Goal: Use online tool/utility: Utilize a website feature to perform a specific function

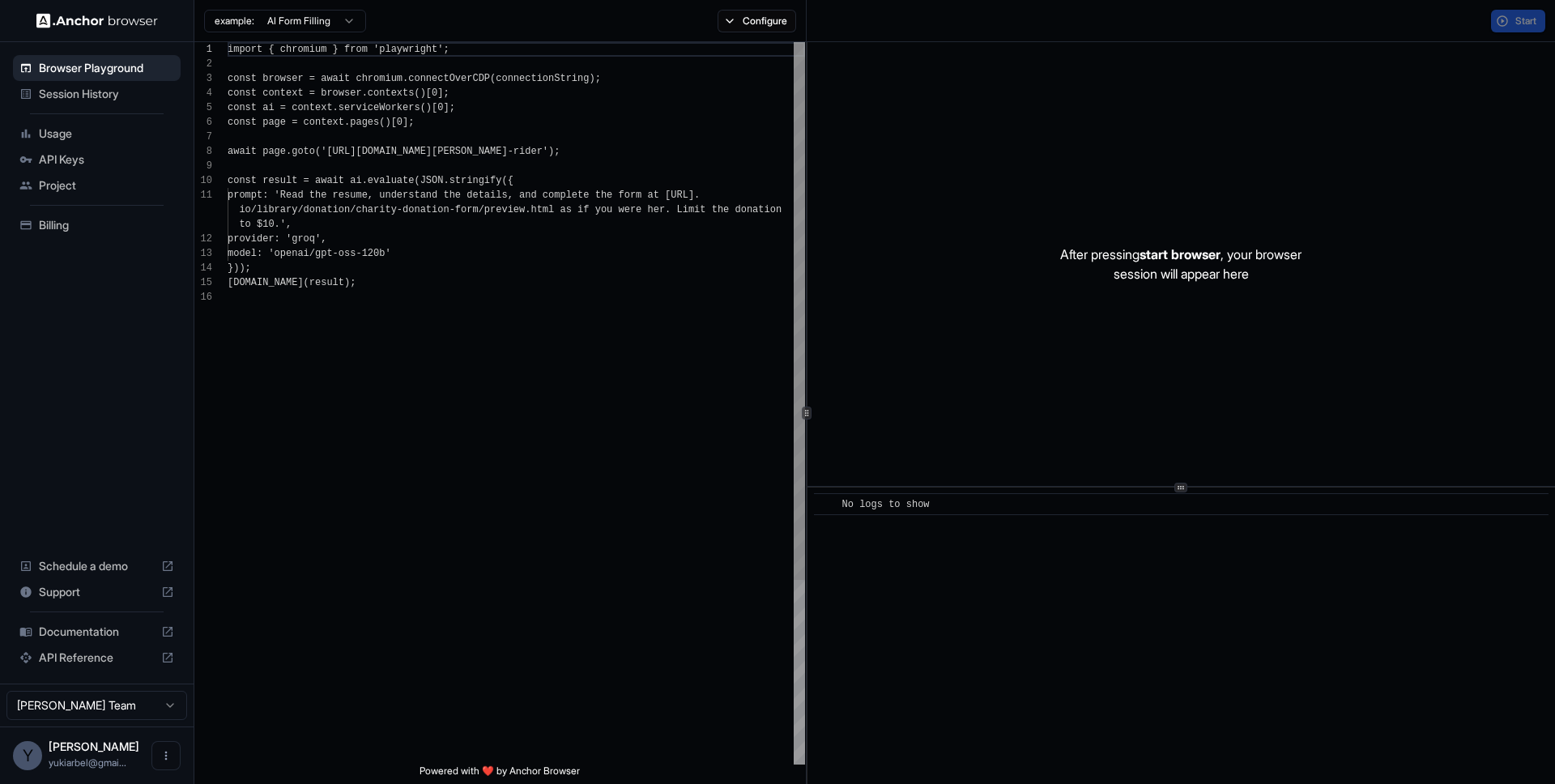
scroll to position [146, 0]
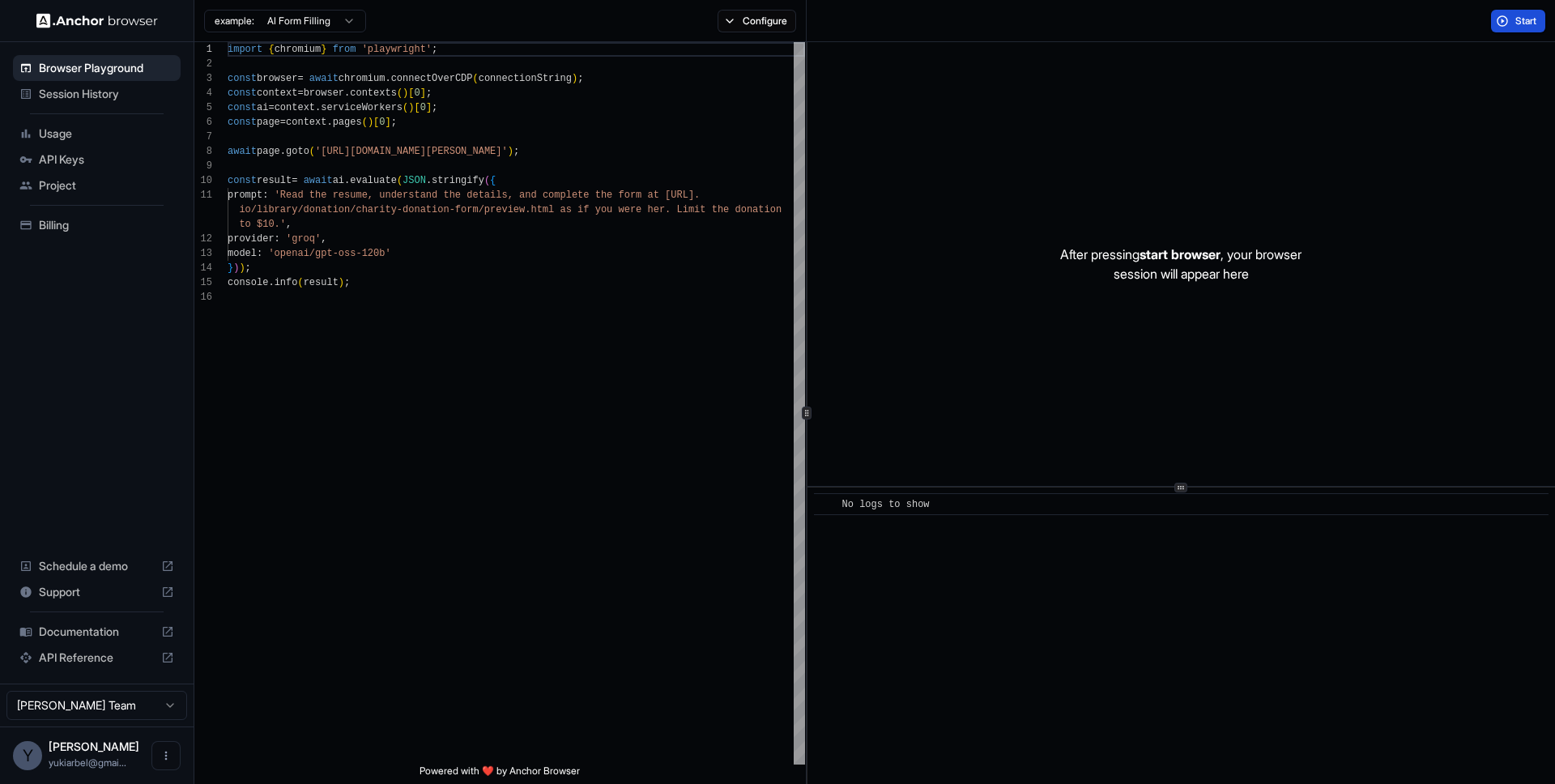
click at [1530, 24] on span "Start" at bounding box center [1526, 20] width 22 height 13
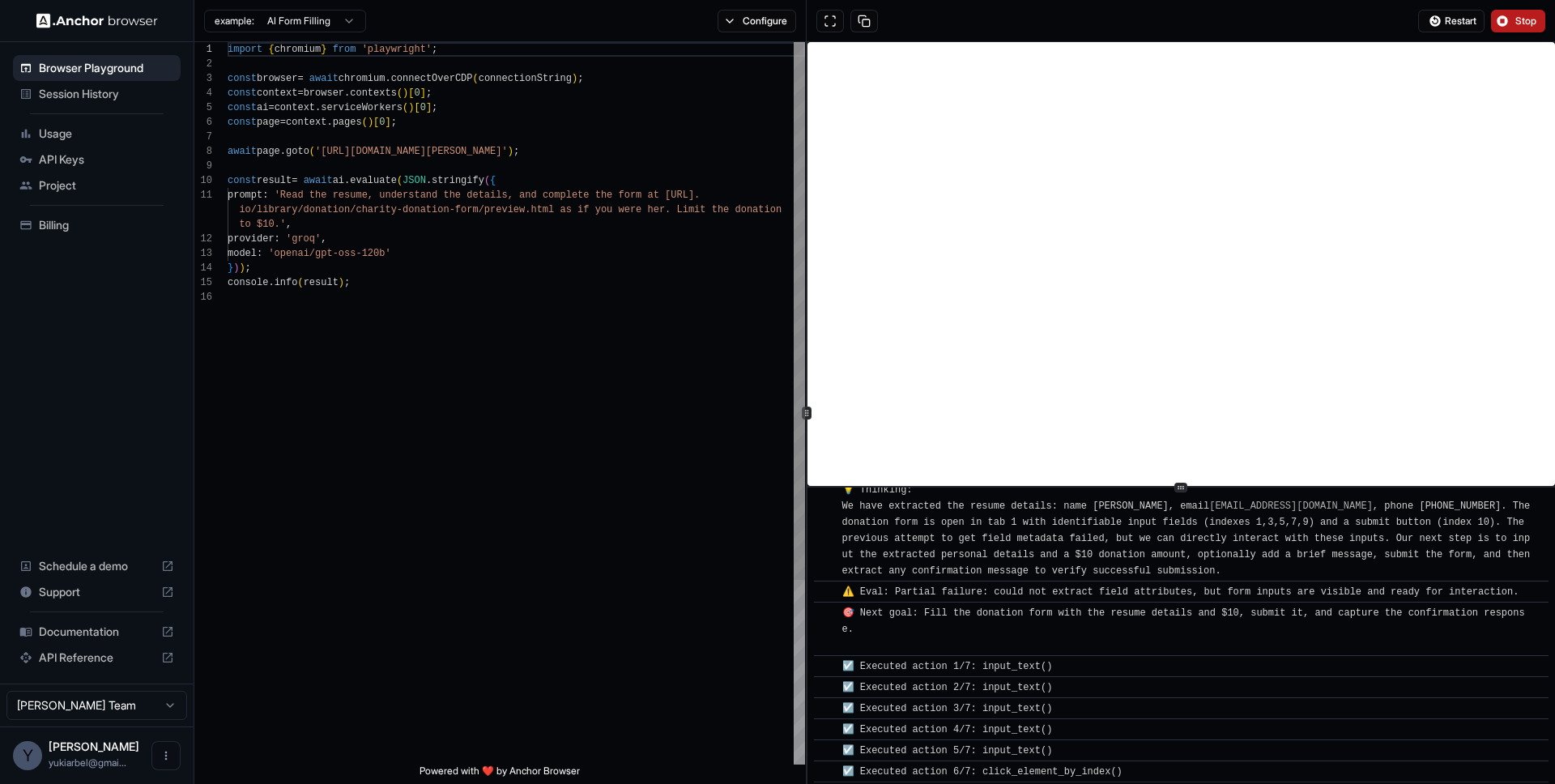
scroll to position [483, 0]
click at [87, 138] on span "Usage" at bounding box center [107, 134] width 135 height 16
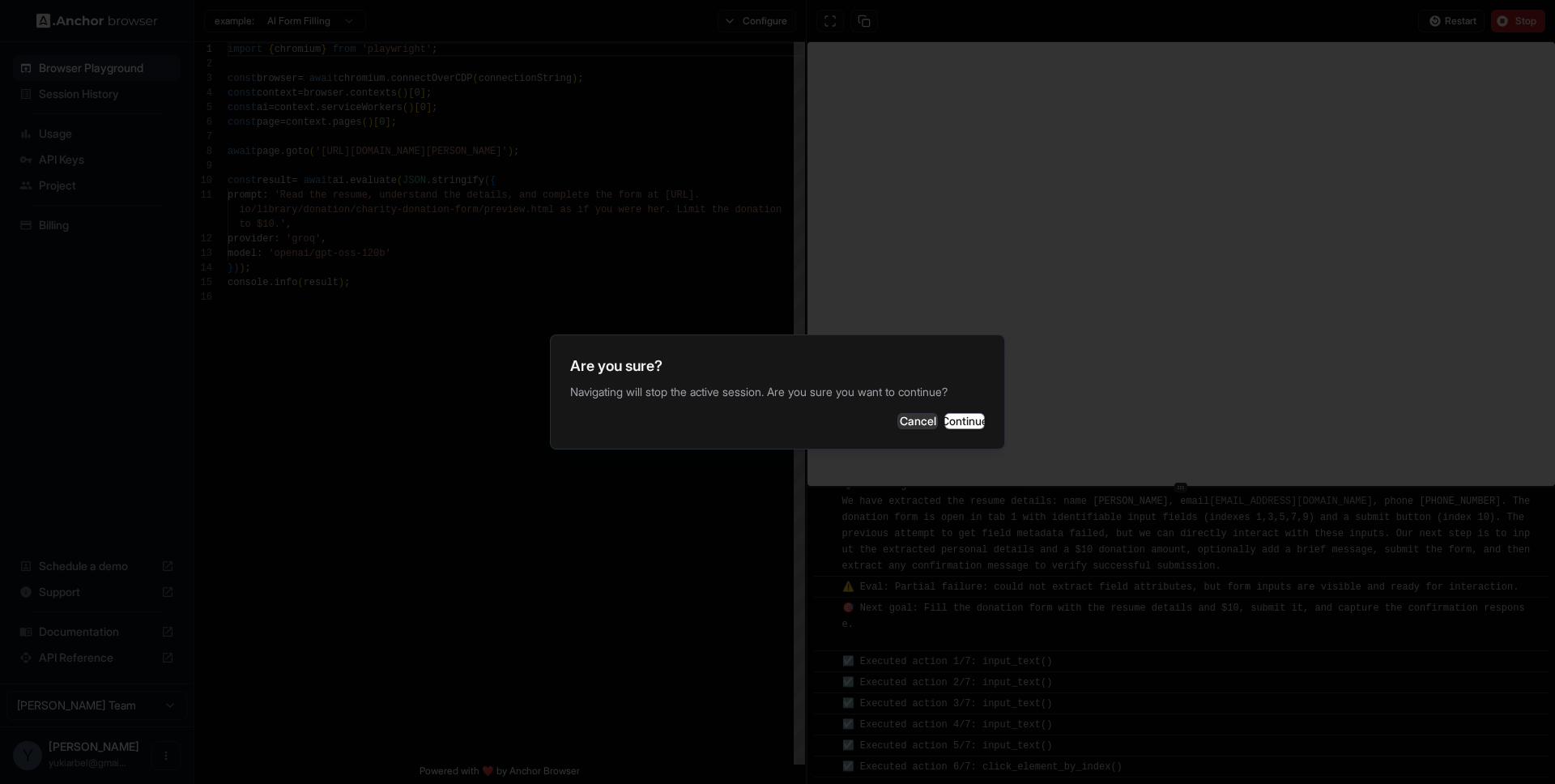
scroll to position [503, 0]
click at [897, 421] on button "Cancel" at bounding box center [917, 421] width 40 height 16
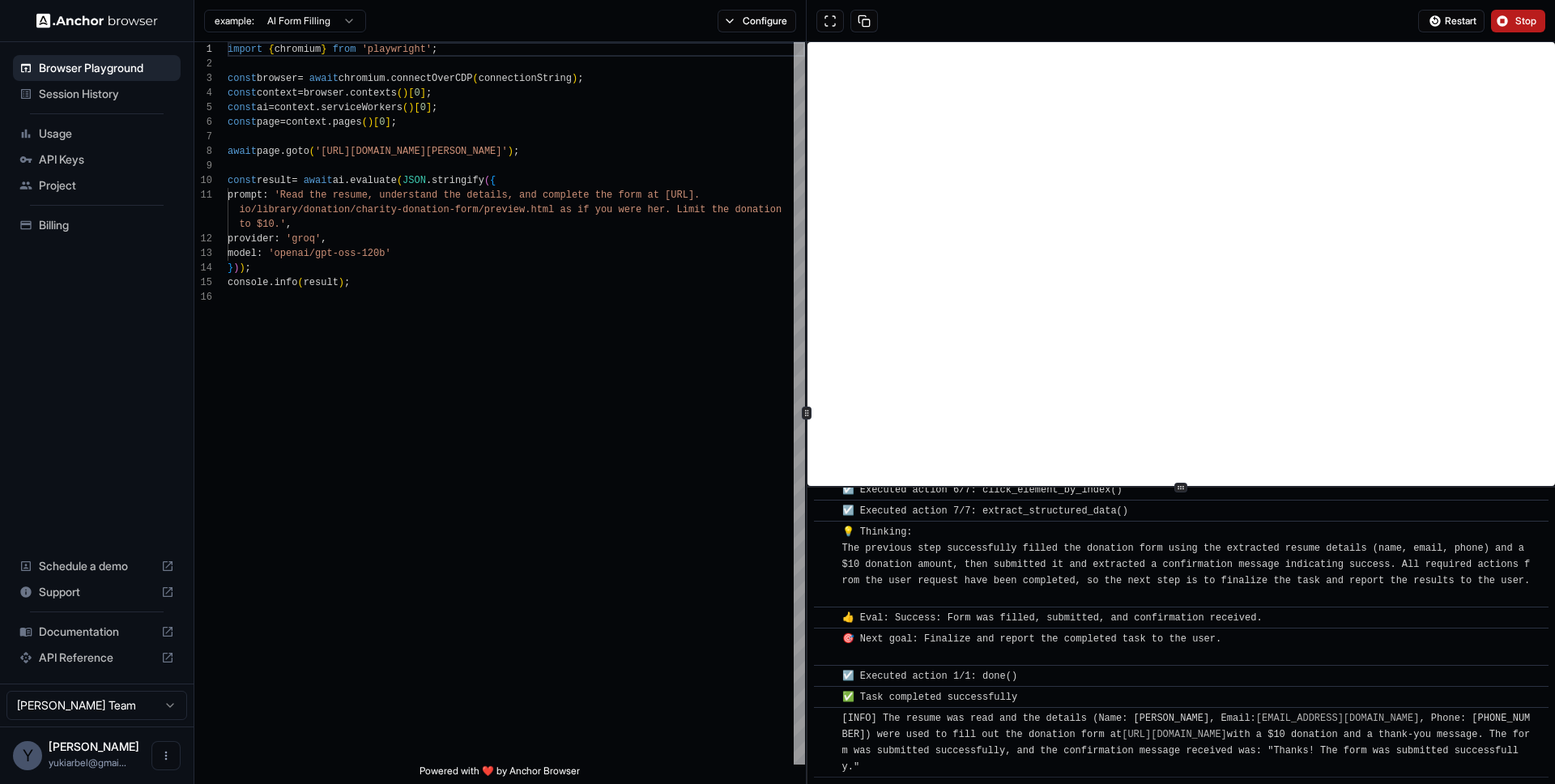
scroll to position [780, 0]
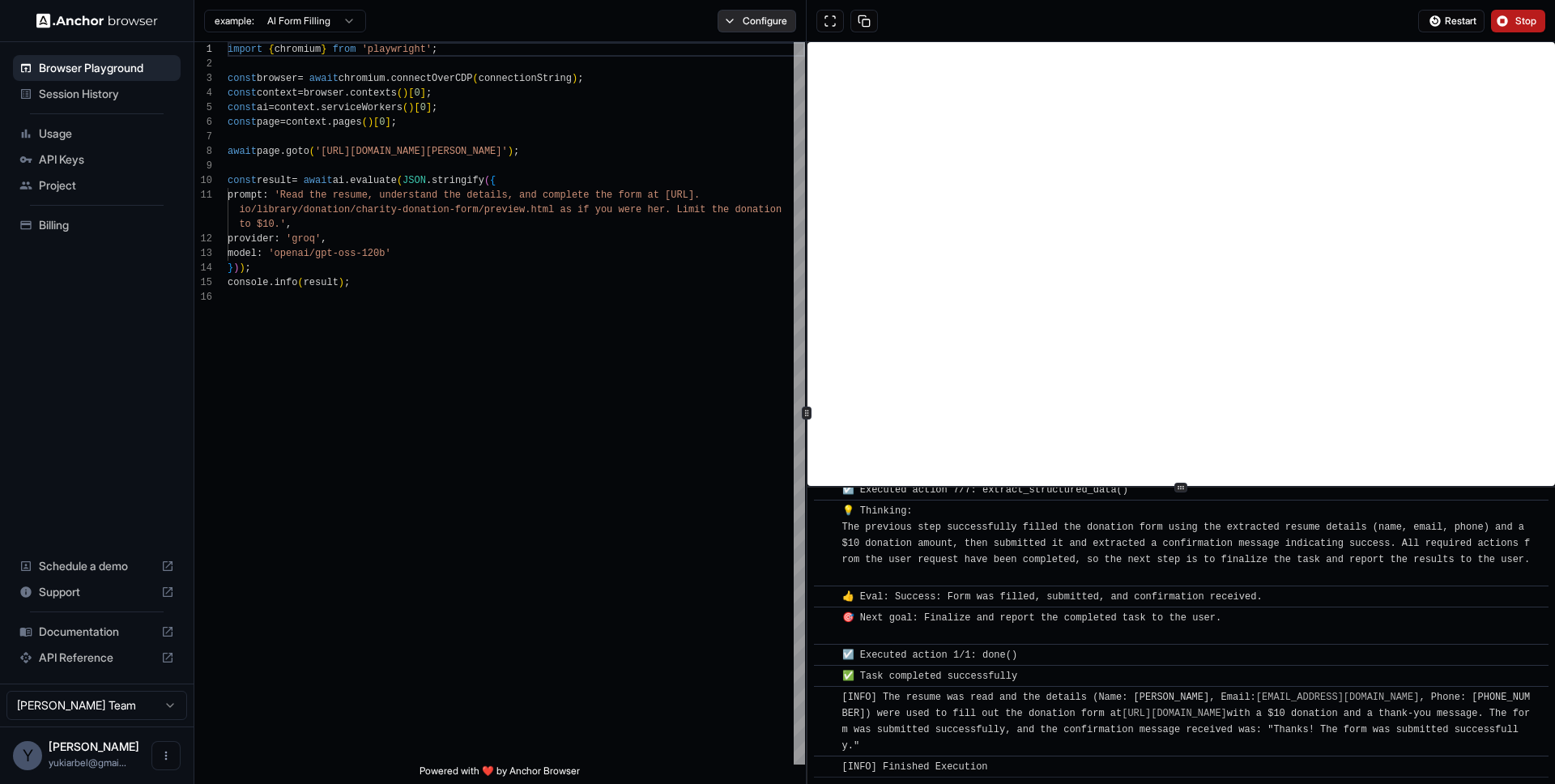
click at [753, 26] on button "Configure" at bounding box center [757, 20] width 78 height 22
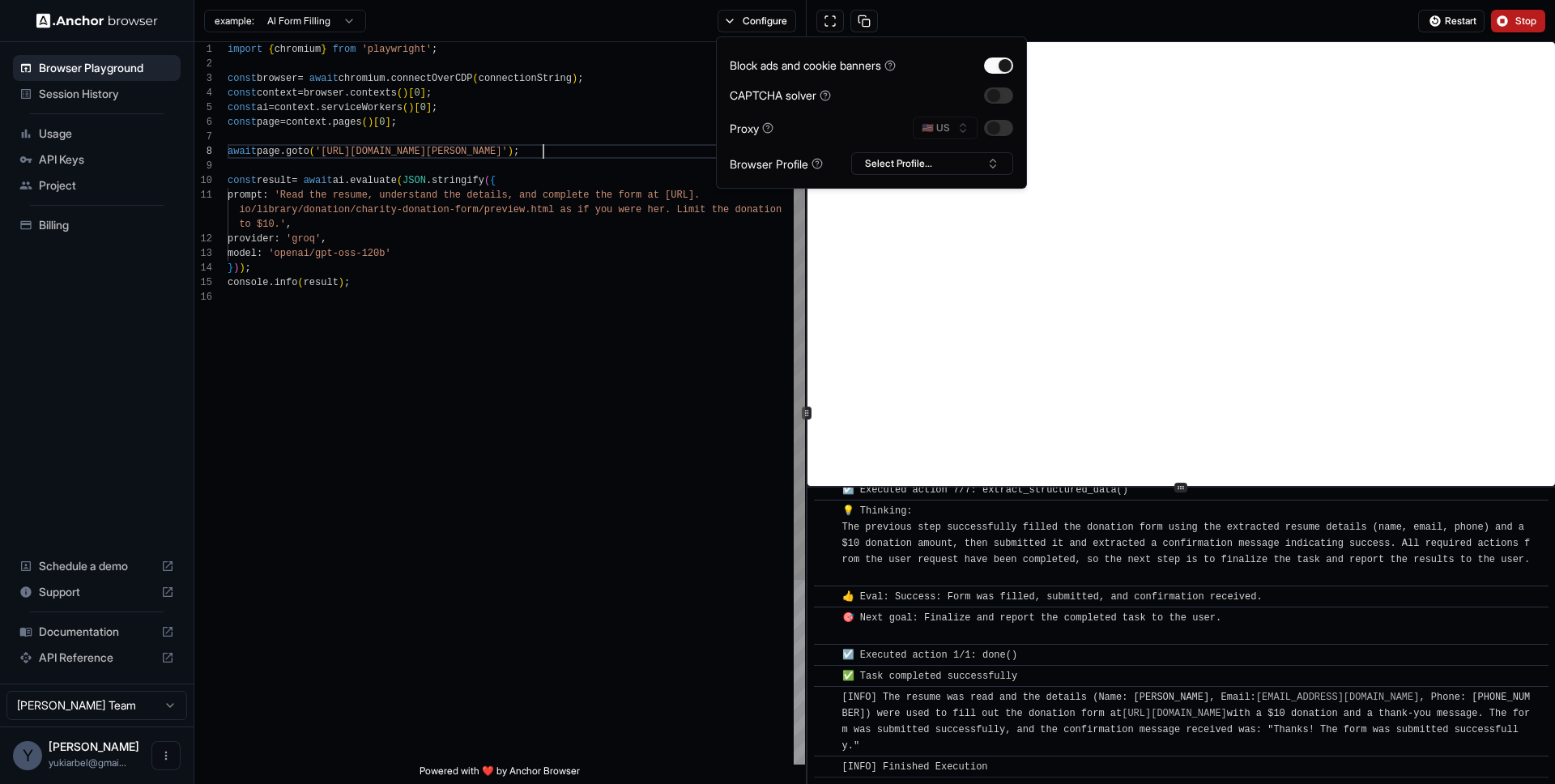
click at [542, 144] on div "const ai = context . serviceWorkers ( ) [ 0 ] ; const page = context . pages ( …" at bounding box center [516, 527] width 577 height 970
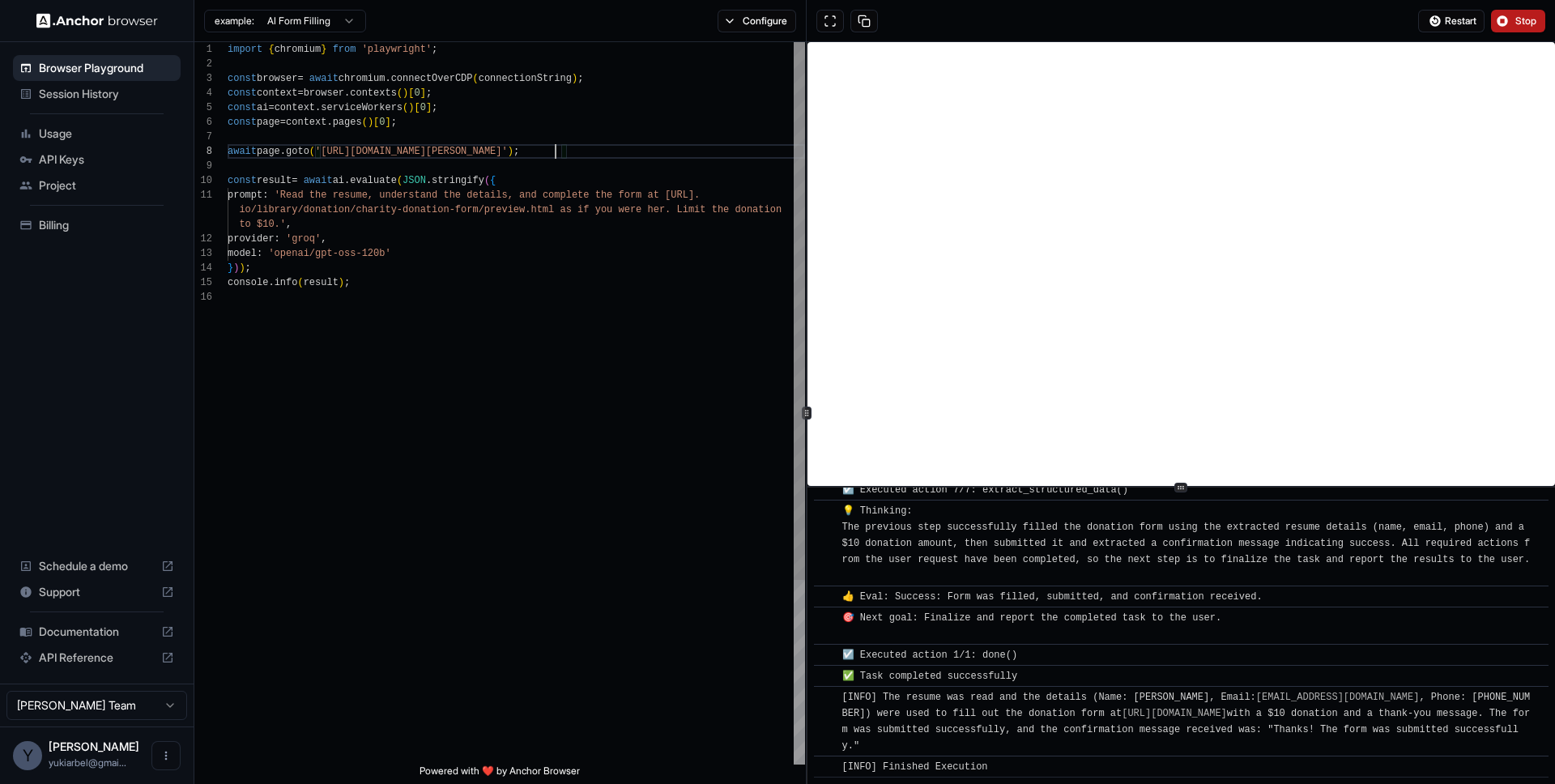
click at [556, 151] on div "const ai = context . serviceWorkers ( ) [ 0 ] ; const page = context . pages ( …" at bounding box center [516, 527] width 577 height 970
click at [646, 193] on div "const ai = context . serviceWorkers ( ) [ 0 ] ; const page = context . pages ( …" at bounding box center [516, 519] width 577 height 956
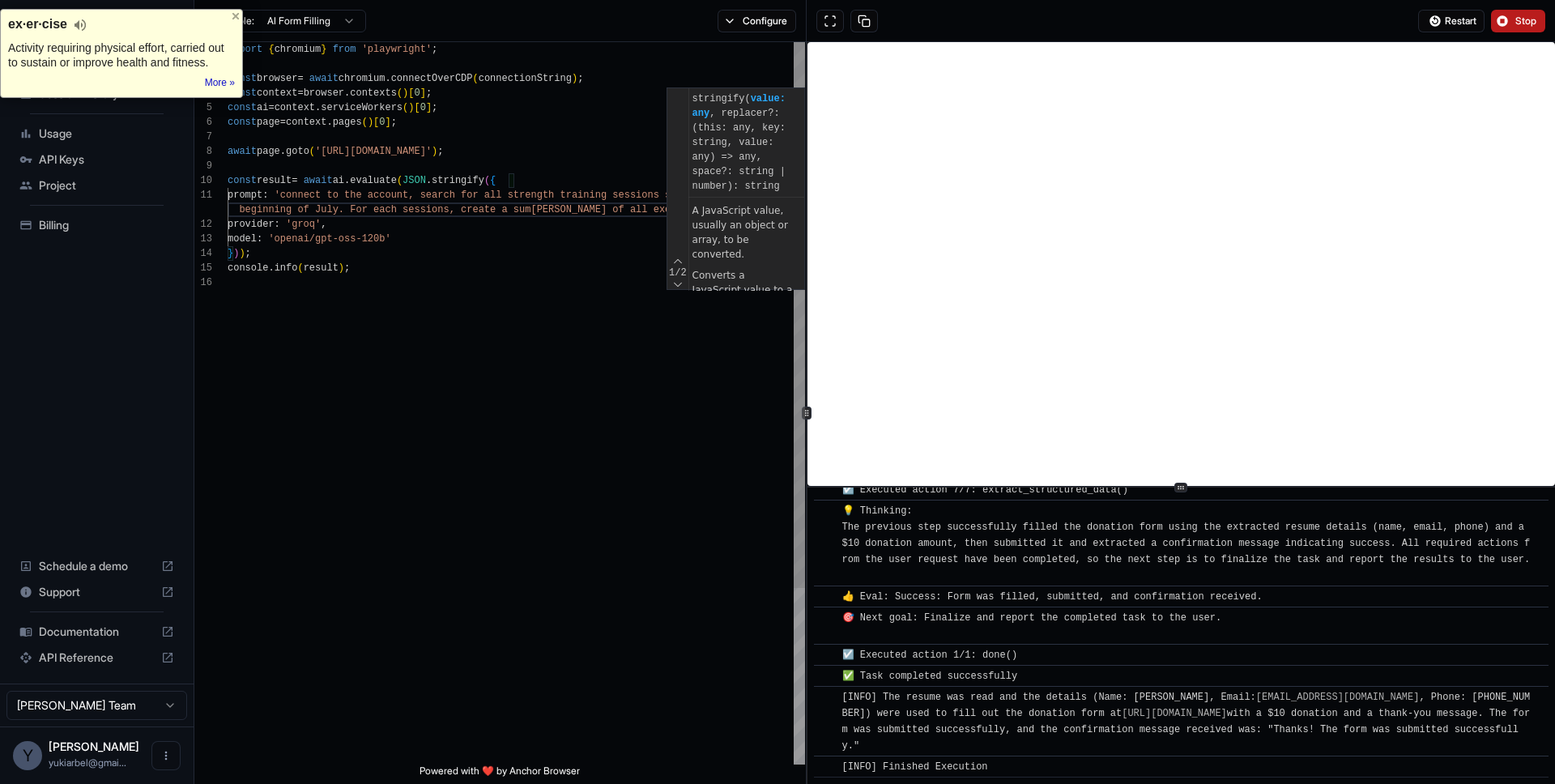
scroll to position [87, 0]
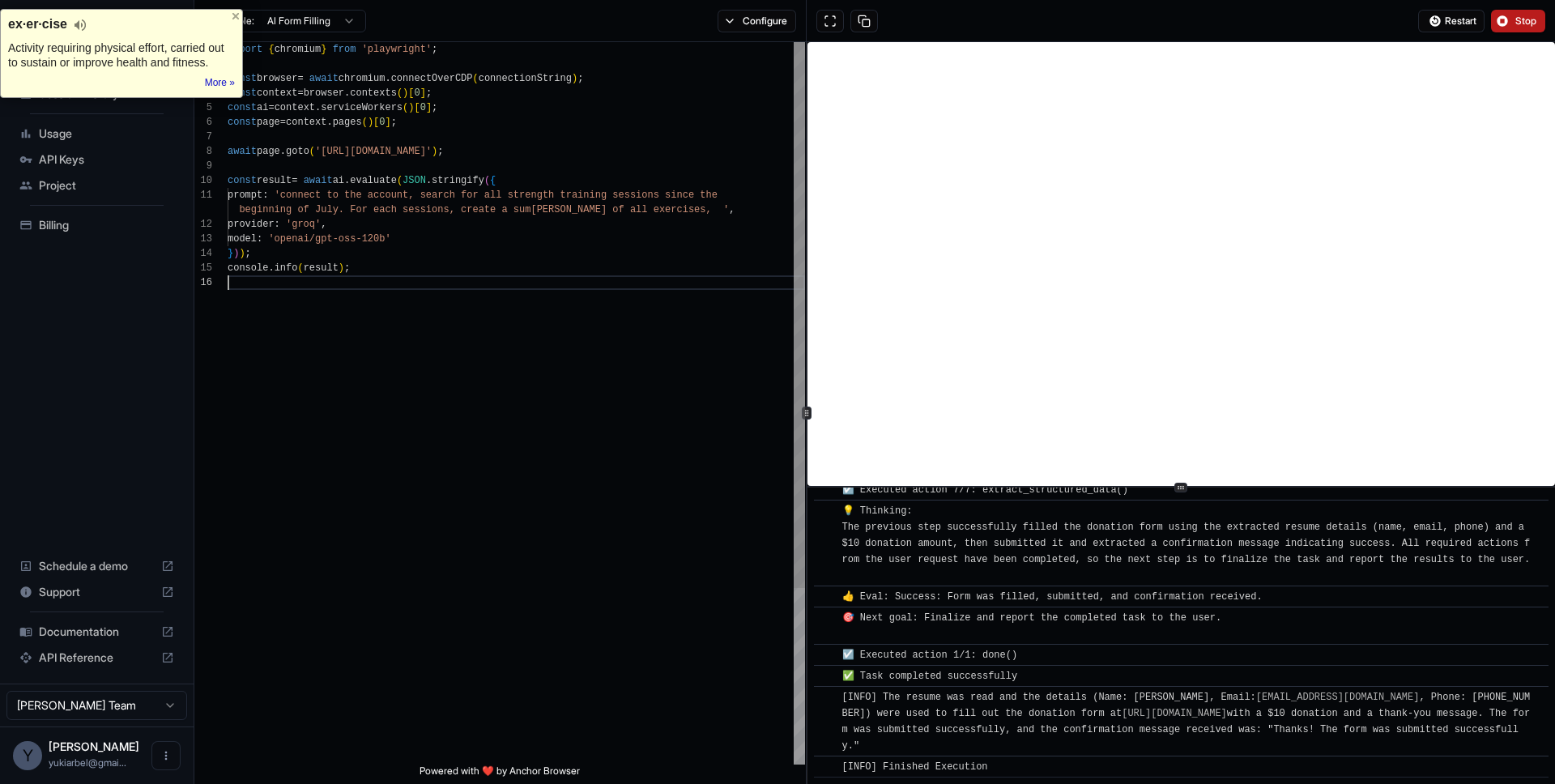
click at [542, 479] on div "const ai = context . serviceWorkers ( ) [ 0 ] ; const page = context . pages ( …" at bounding box center [516, 519] width 577 height 956
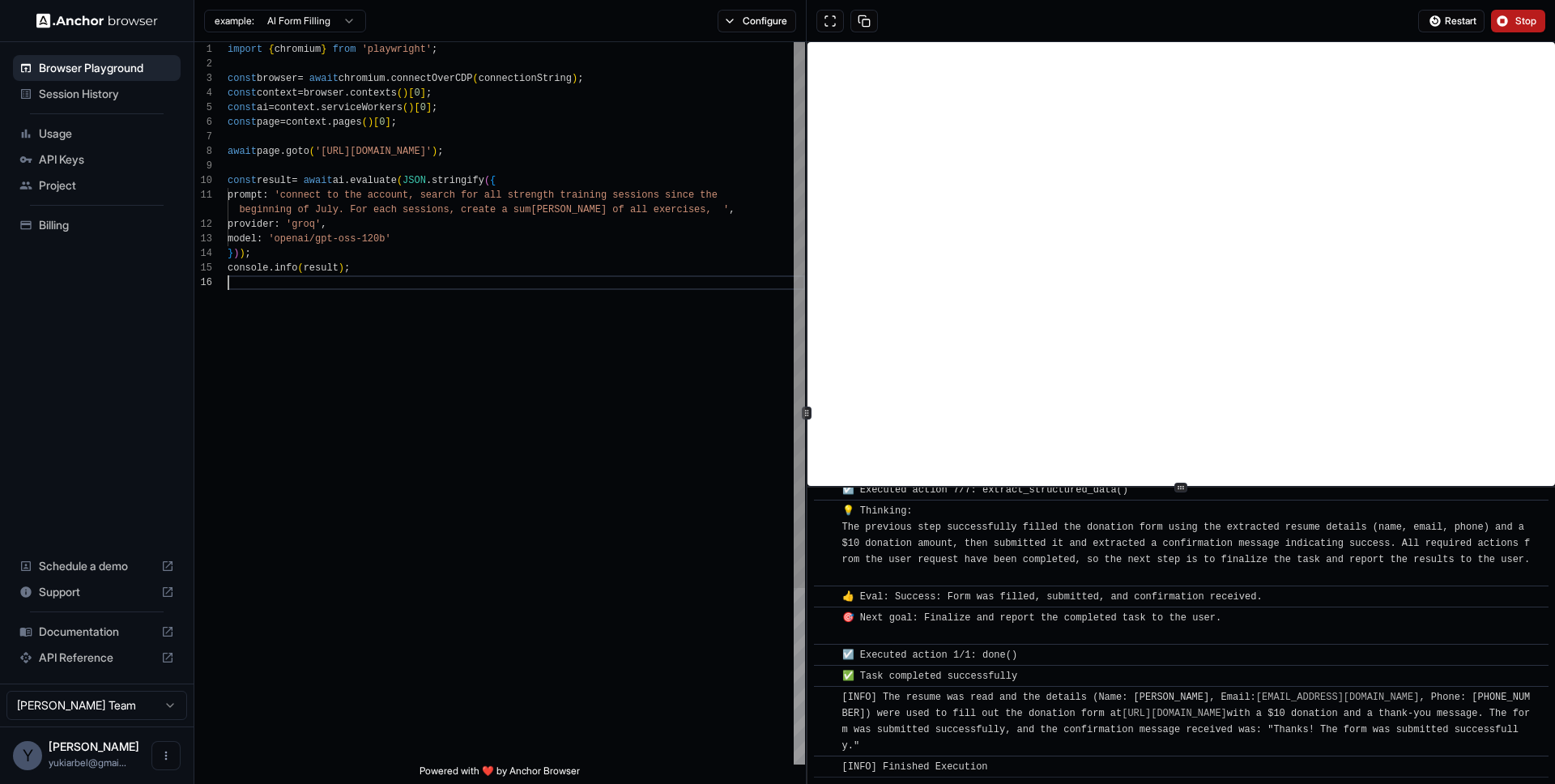
scroll to position [14, 0]
click at [667, 206] on div "const ai = context . serviceWorkers ( ) [ 0 ] ; const page = context . pages ( …" at bounding box center [516, 519] width 577 height 956
click at [757, 27] on button "Configure" at bounding box center [757, 20] width 78 height 22
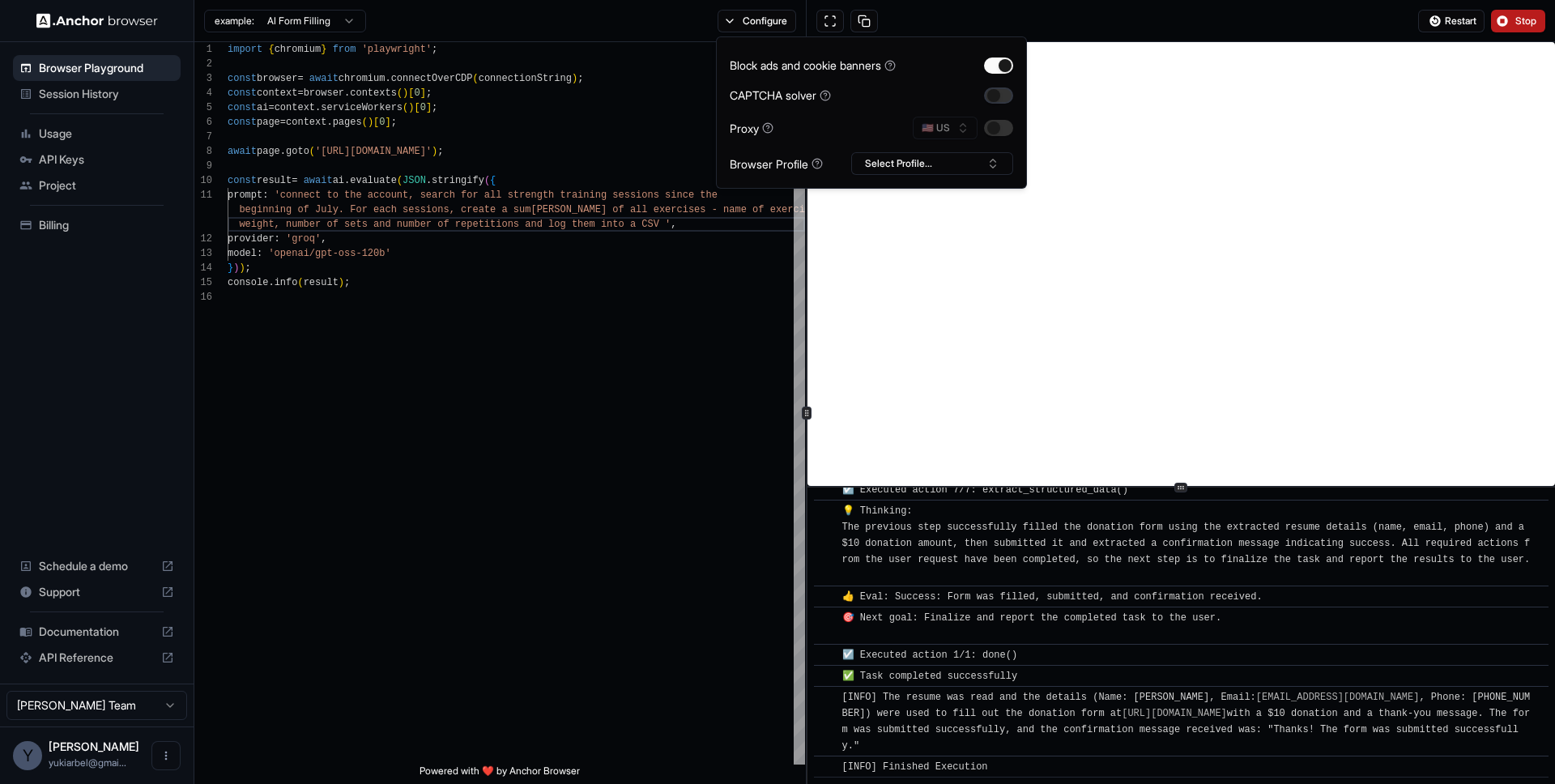
click at [1003, 97] on button "button" at bounding box center [998, 95] width 29 height 16
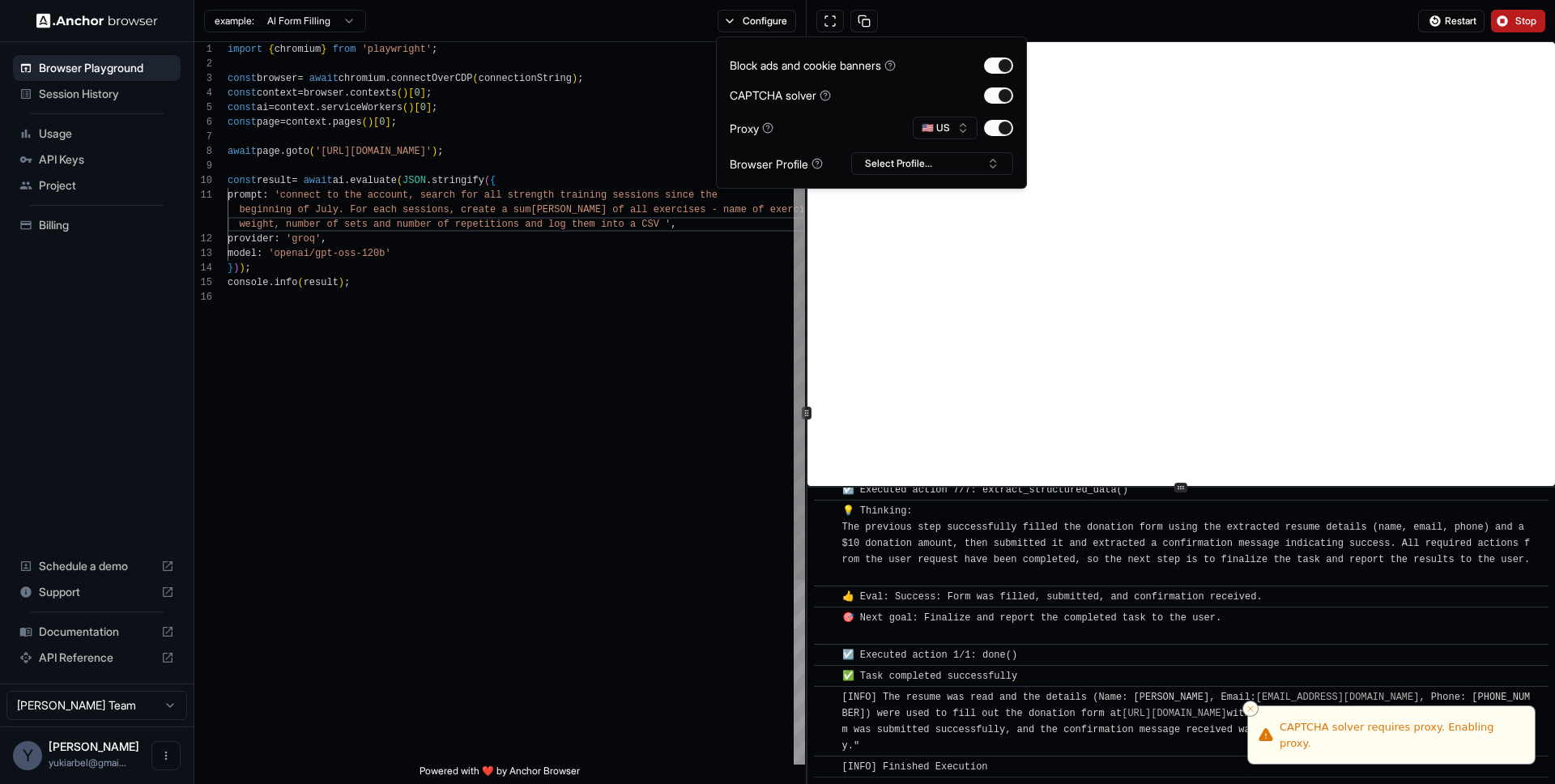
scroll to position [73, 0]
click at [690, 264] on div "const ai = context . serviceWorkers ( ) [ 0 ] ; const page = context . pages ( …" at bounding box center [516, 527] width 577 height 970
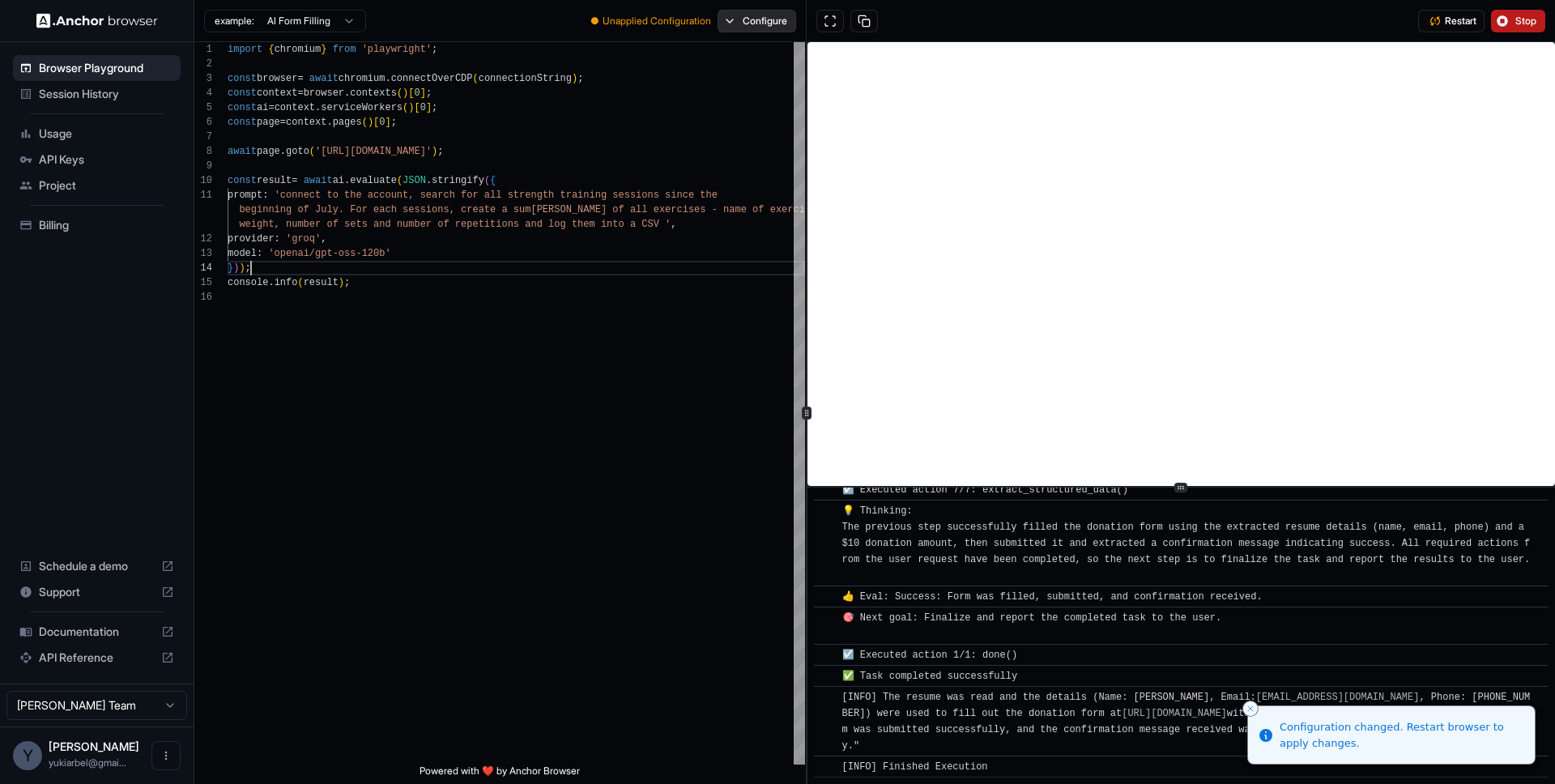
click at [734, 24] on button "Configure" at bounding box center [757, 20] width 78 height 22
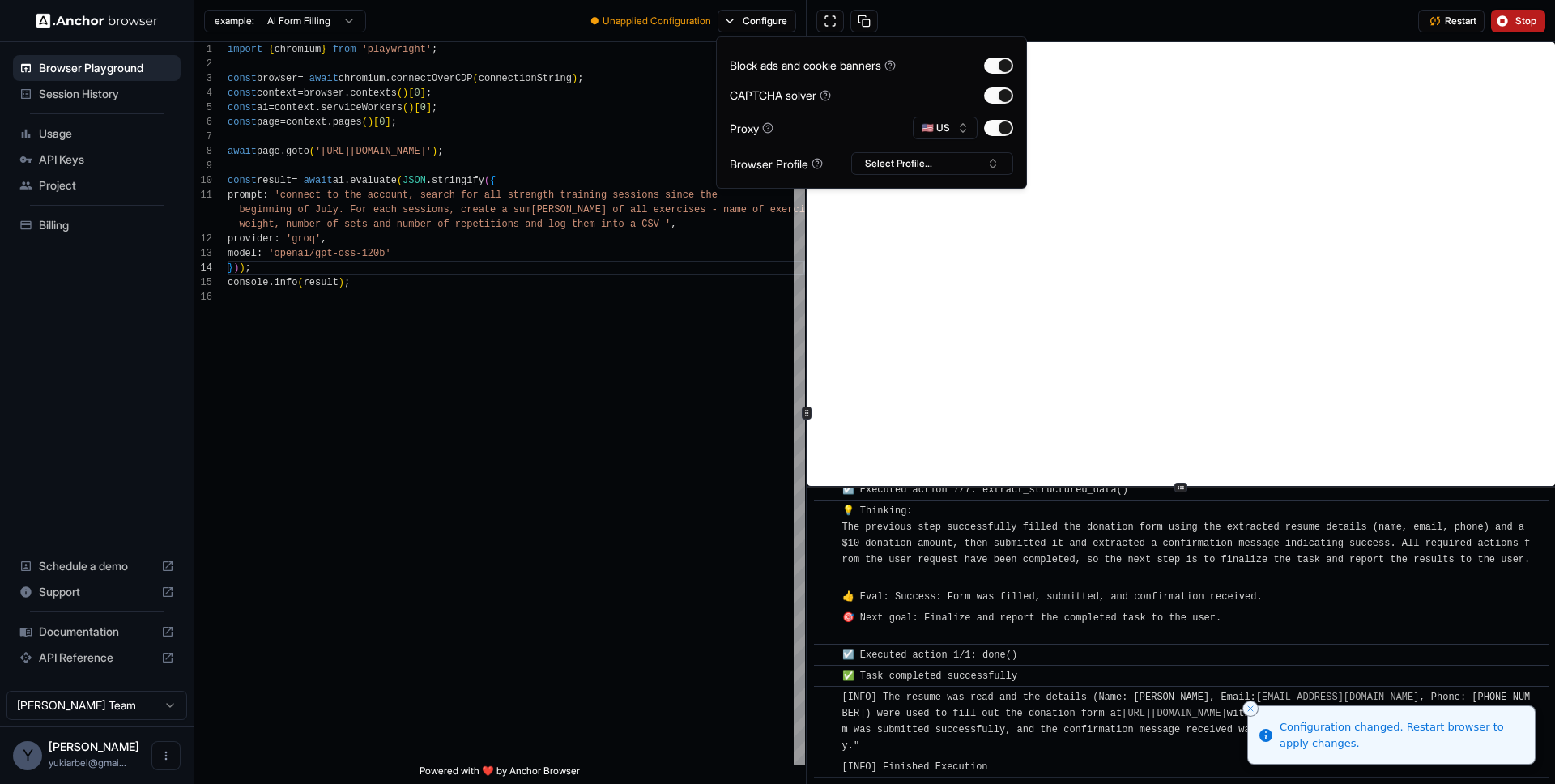
click at [634, 35] on div "example: AI Form Filling ● Unapplied Configuration Configure" at bounding box center [500, 20] width 612 height 42
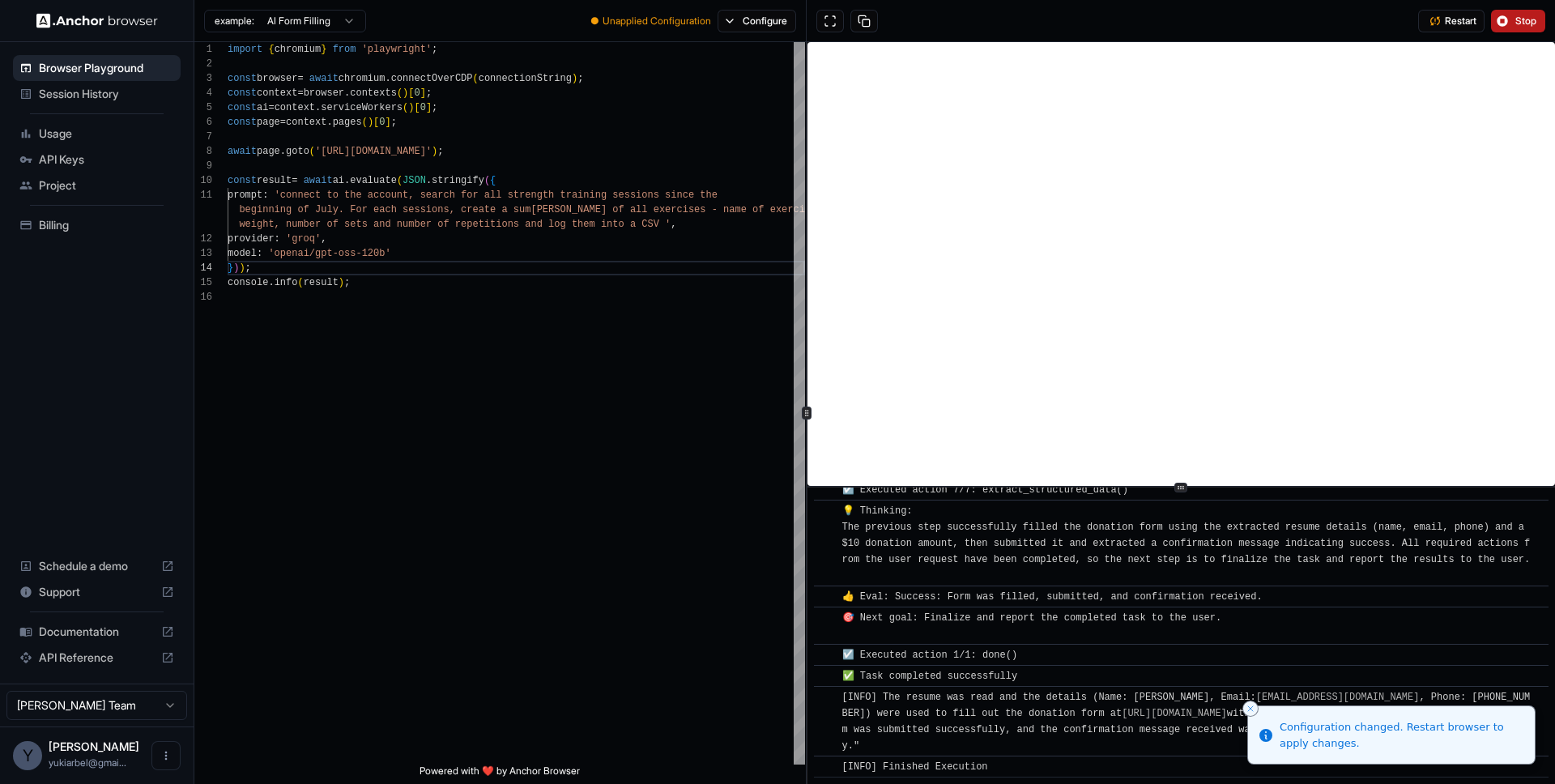
click at [634, 20] on span "Unapplied Configuration" at bounding box center [657, 20] width 109 height 13
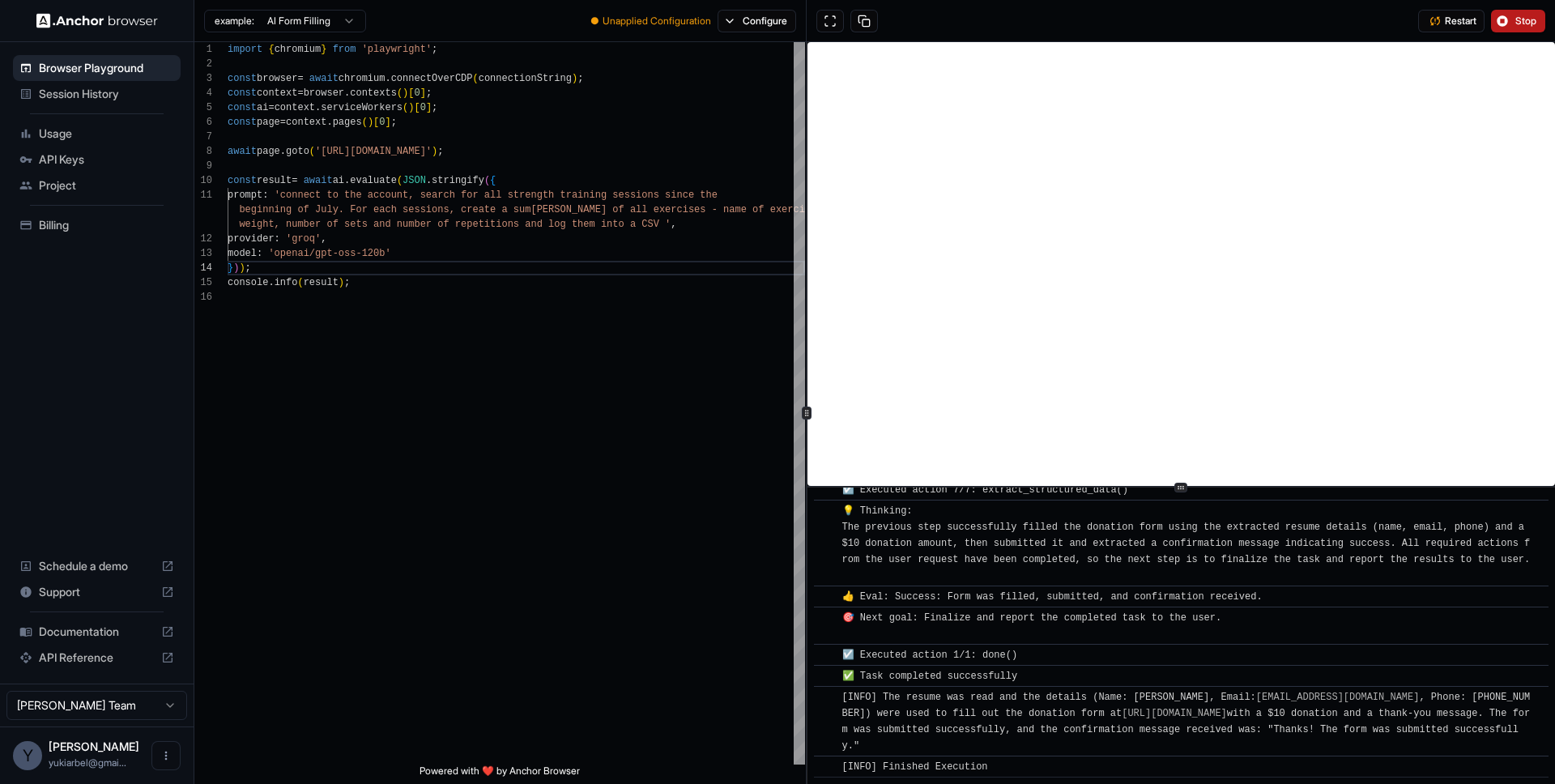
click at [587, 21] on div "● Unapplied Configuration Configure" at bounding box center [693, 20] width 225 height 22
click at [749, 22] on button "Configure" at bounding box center [757, 20] width 78 height 22
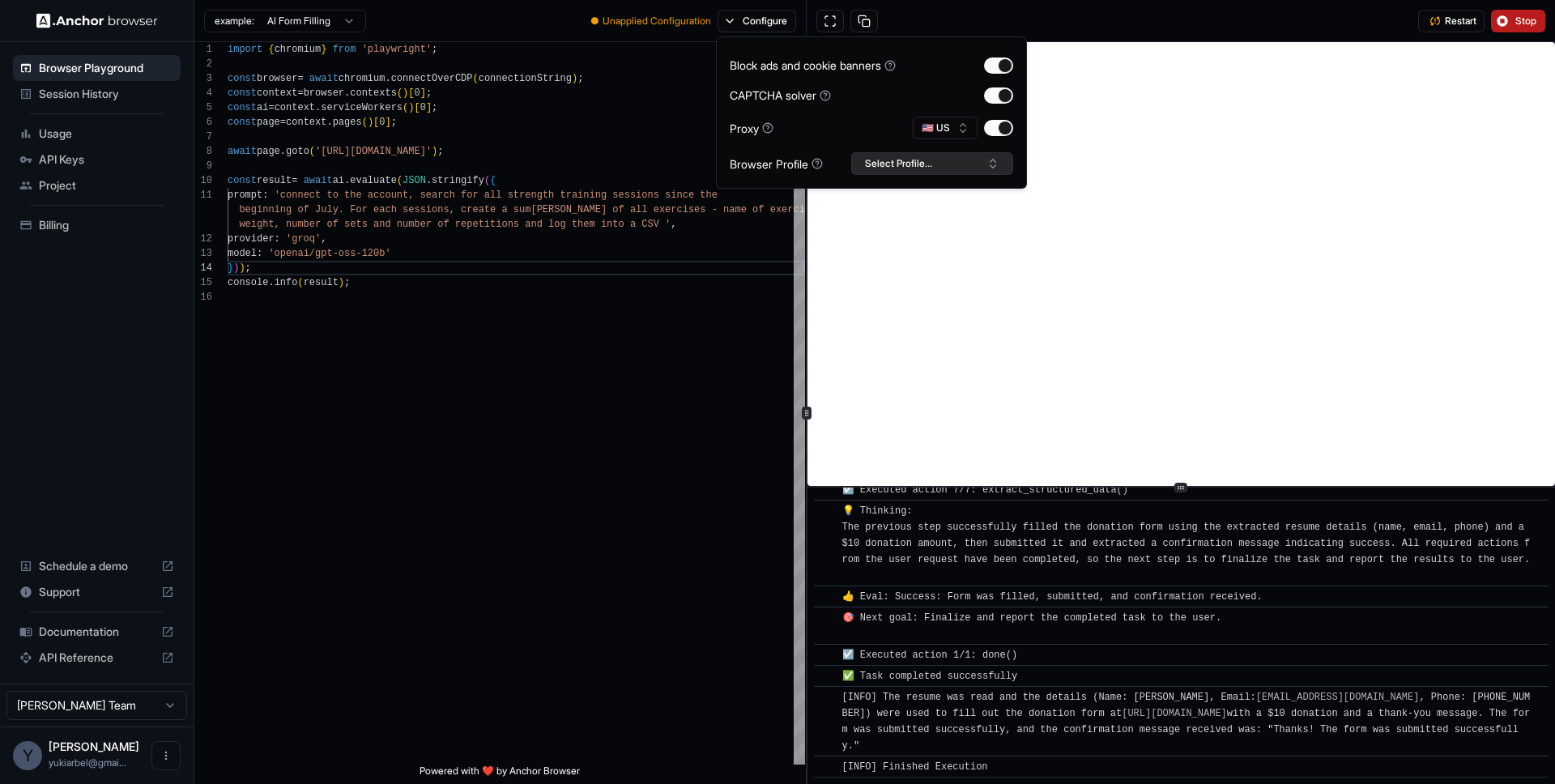
click at [876, 165] on button "Select Profile..." at bounding box center [932, 163] width 162 height 22
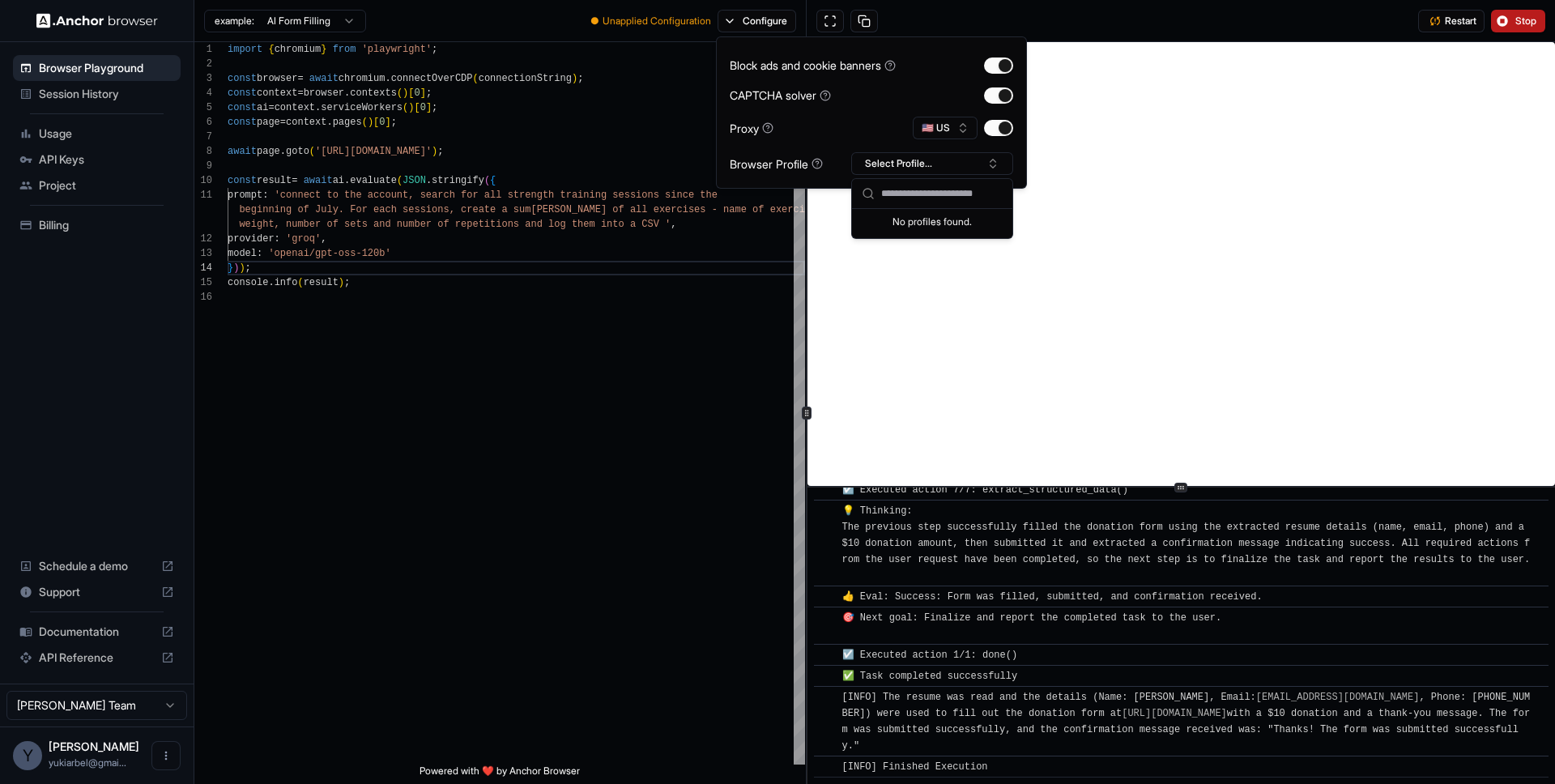
click at [823, 137] on div "Proxy 🇺🇸 US" at bounding box center [872, 127] width 283 height 22
click at [694, 21] on span "Unapplied Configuration" at bounding box center [657, 20] width 109 height 13
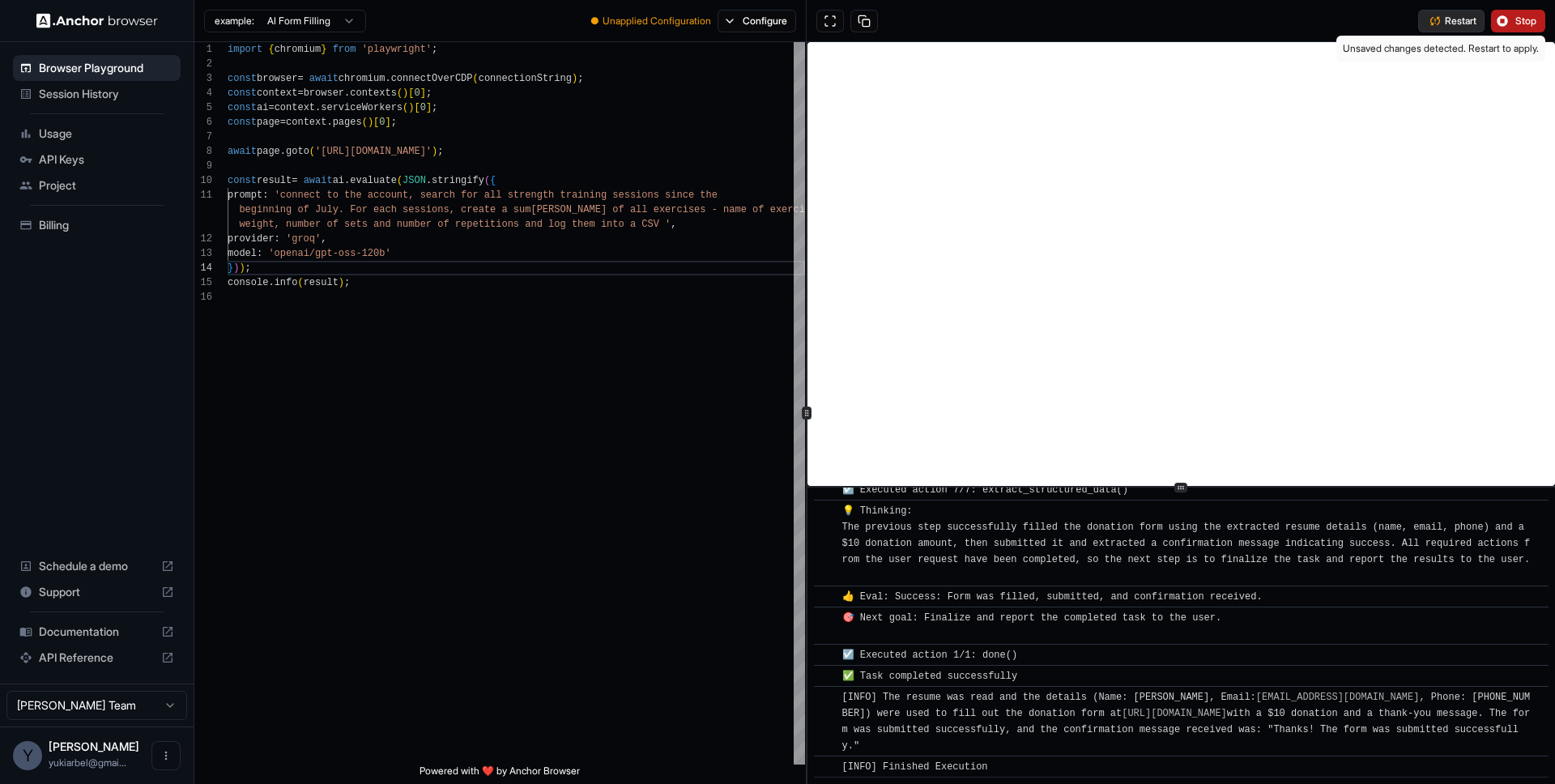
click at [1433, 16] on button "Restart" at bounding box center [1452, 20] width 67 height 22
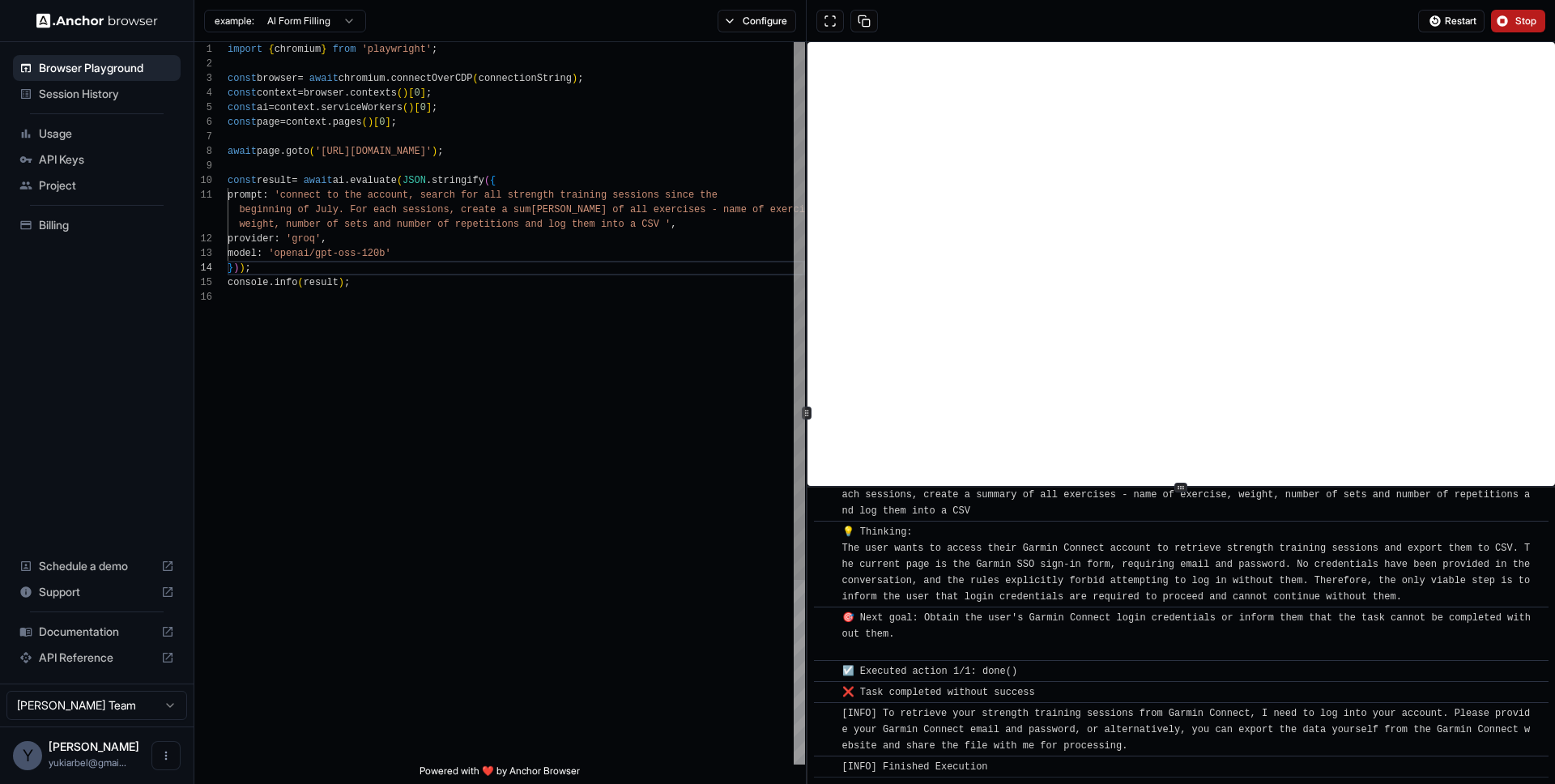
scroll to position [29, 0]
click at [667, 224] on div "const ai = context . serviceWorkers ( ) [ 0 ] ; const page = context . pages ( …" at bounding box center [516, 527] width 577 height 970
click at [1518, 31] on button "Stop" at bounding box center [1518, 20] width 54 height 22
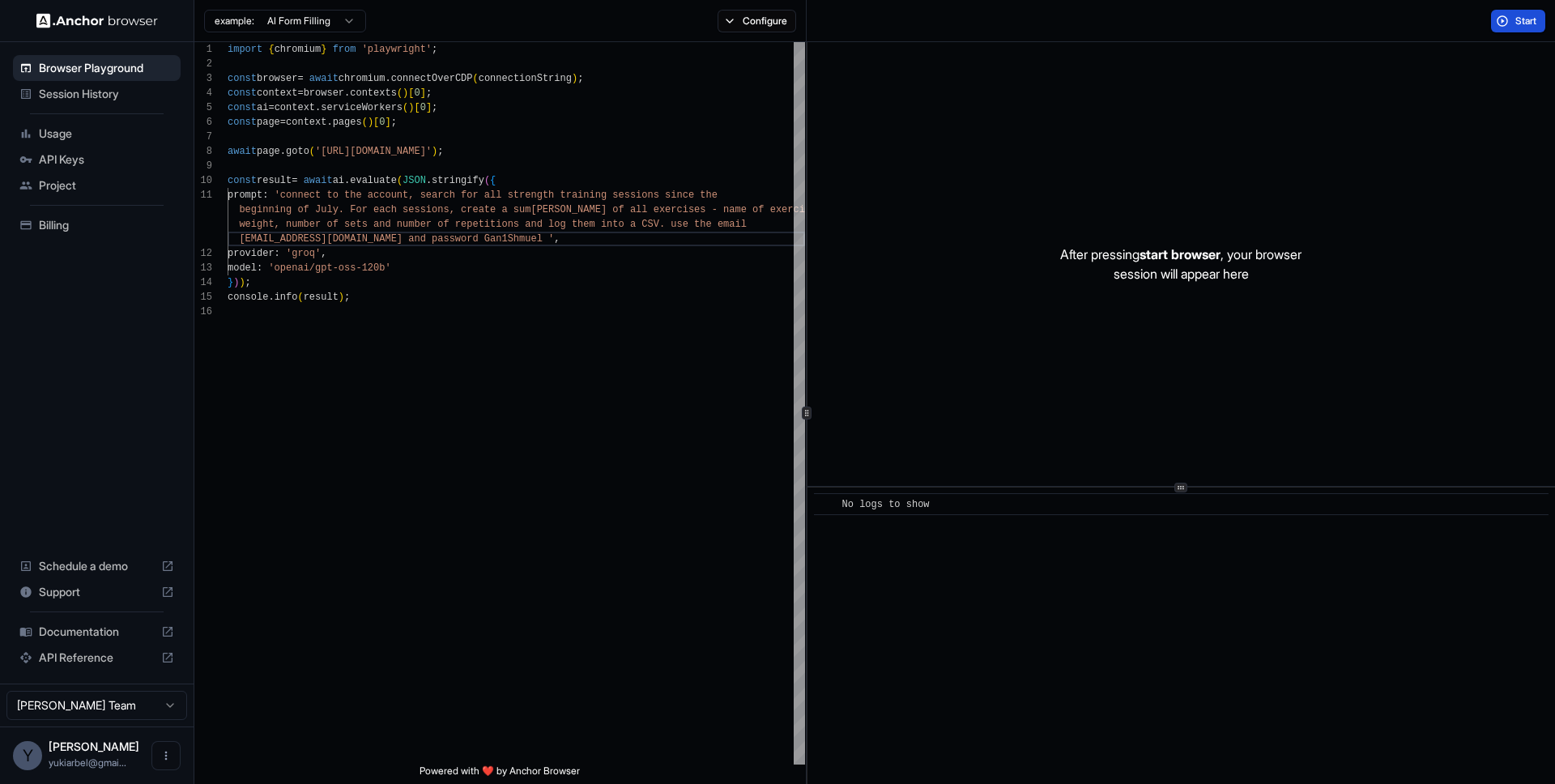
click at [1518, 25] on span "Start" at bounding box center [1526, 20] width 22 height 13
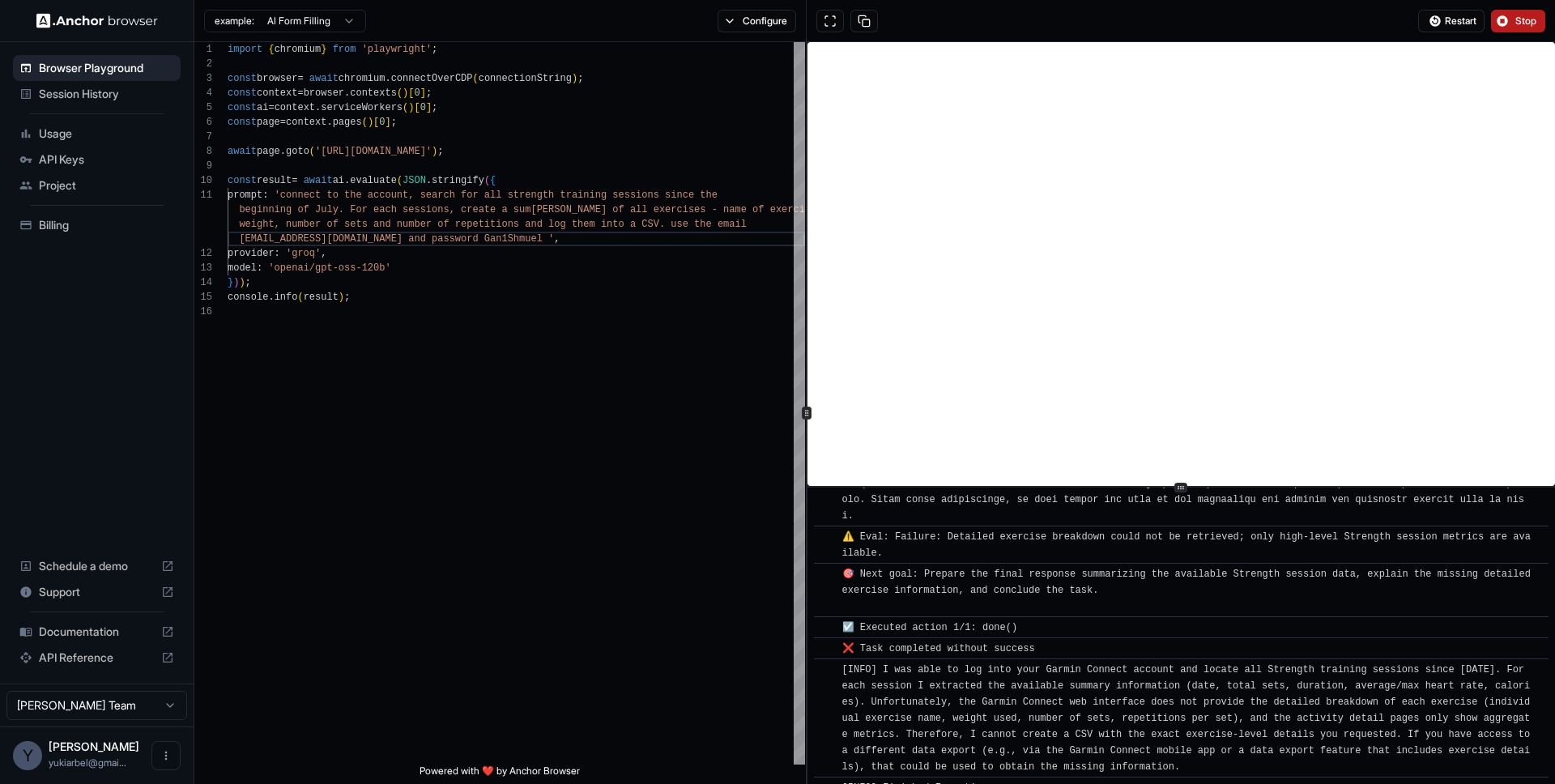
scroll to position [2263, 0]
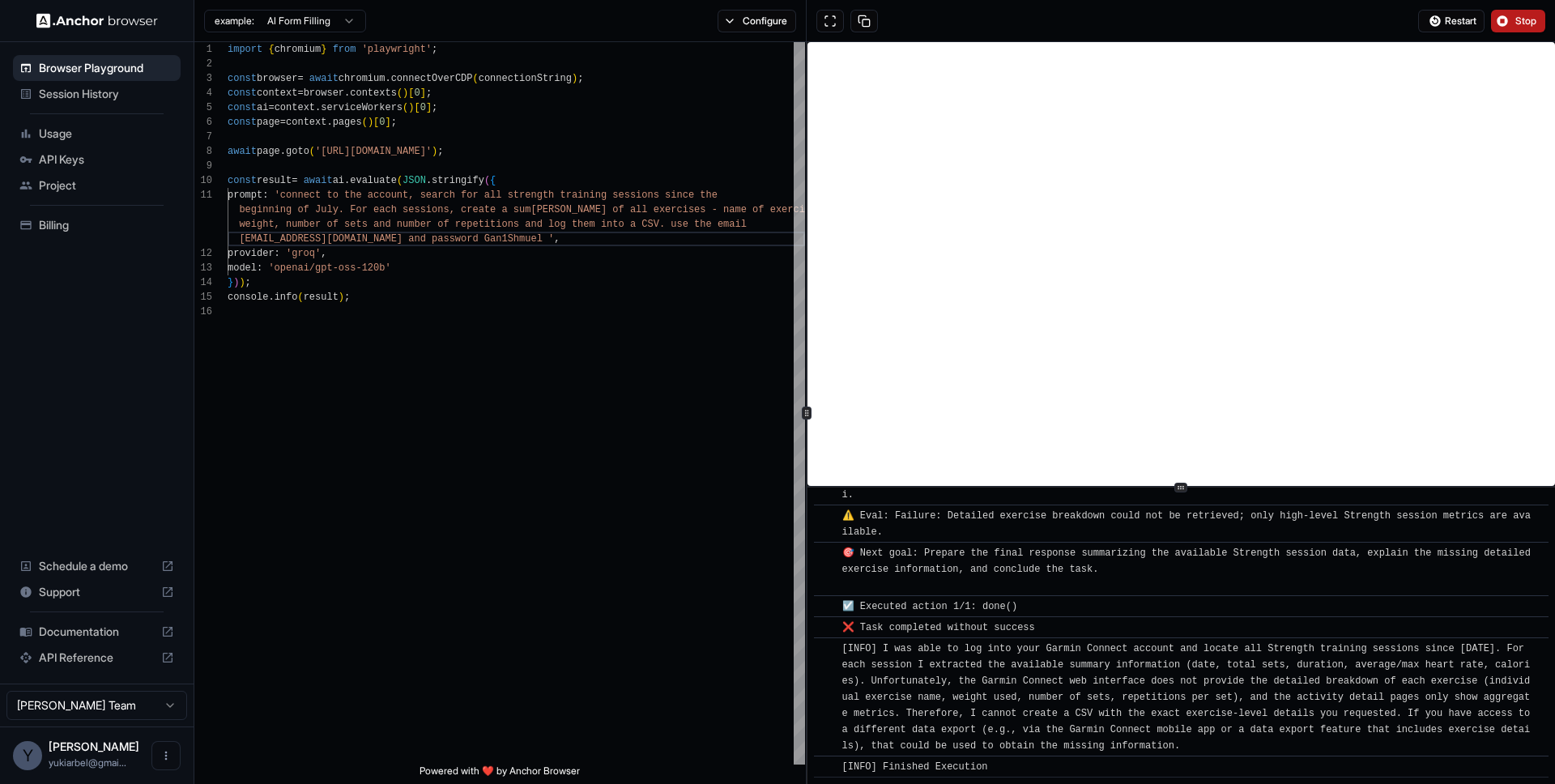
click at [1074, 773] on div "[INFO] Finished Execution" at bounding box center [1186, 767] width 689 height 16
click at [1067, 750] on span "[INFO] I was able to log into your Garmin Connect account and locate all Streng…" at bounding box center [1189, 698] width 694 height 109
click at [1148, 625] on div "❌ Task completed without success" at bounding box center [1186, 627] width 689 height 16
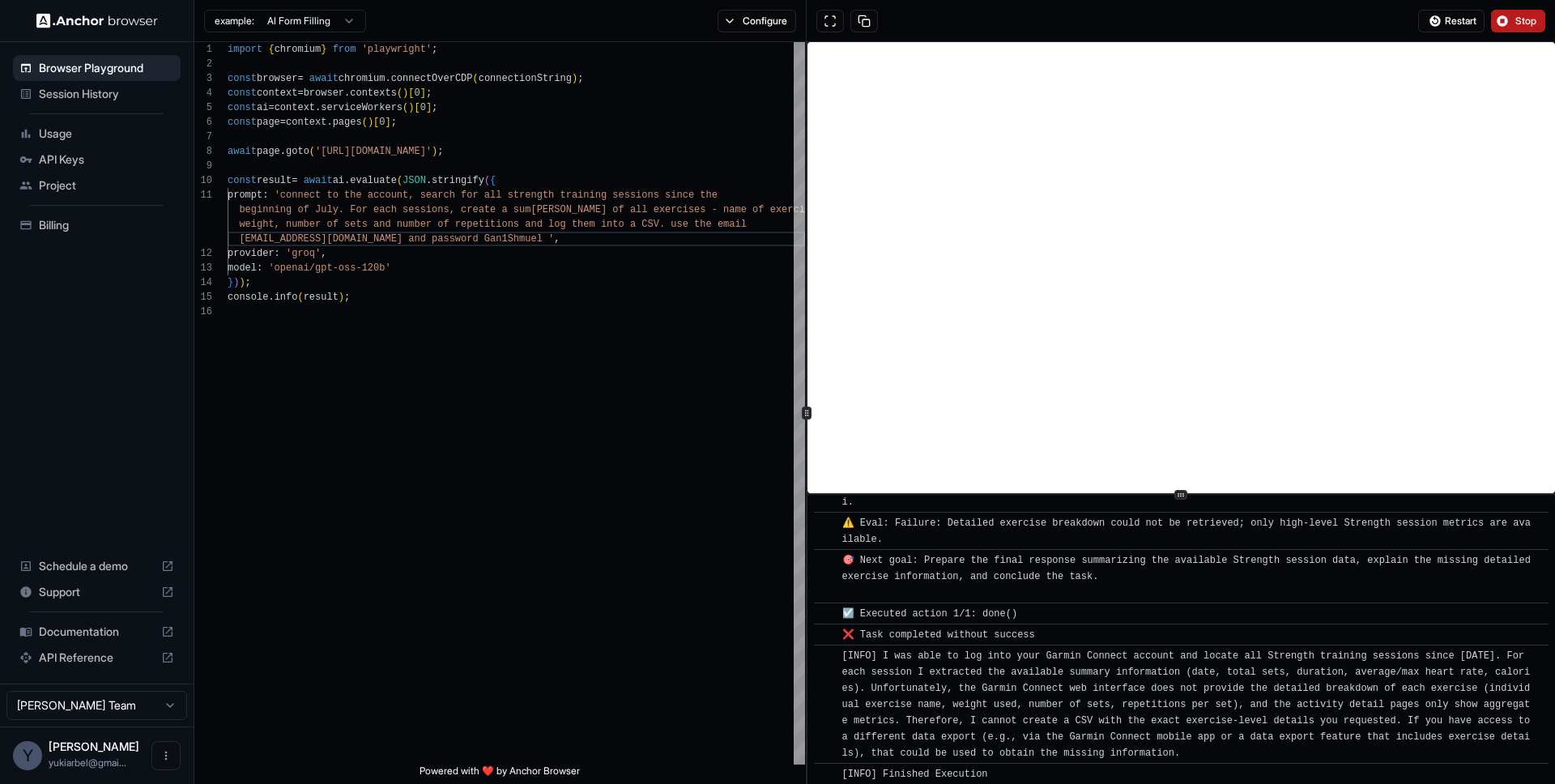
click at [1175, 492] on div at bounding box center [1181, 494] width 13 height 10
click at [832, 26] on button at bounding box center [830, 20] width 28 height 22
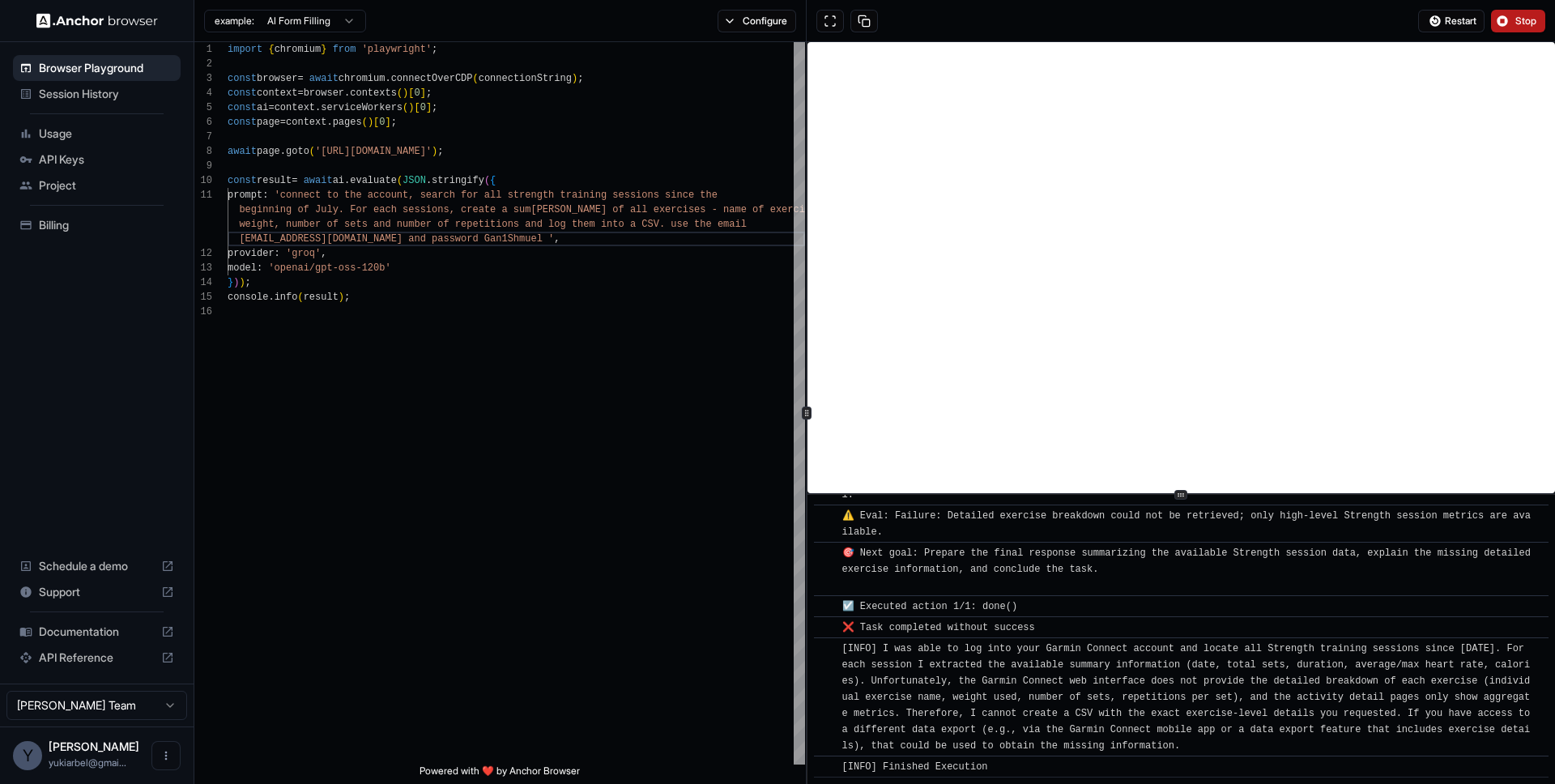
click at [988, 765] on span "[INFO] Finished Execution" at bounding box center [915, 766] width 146 height 12
click at [1061, 765] on div "[INFO] Finished Execution" at bounding box center [1186, 767] width 689 height 16
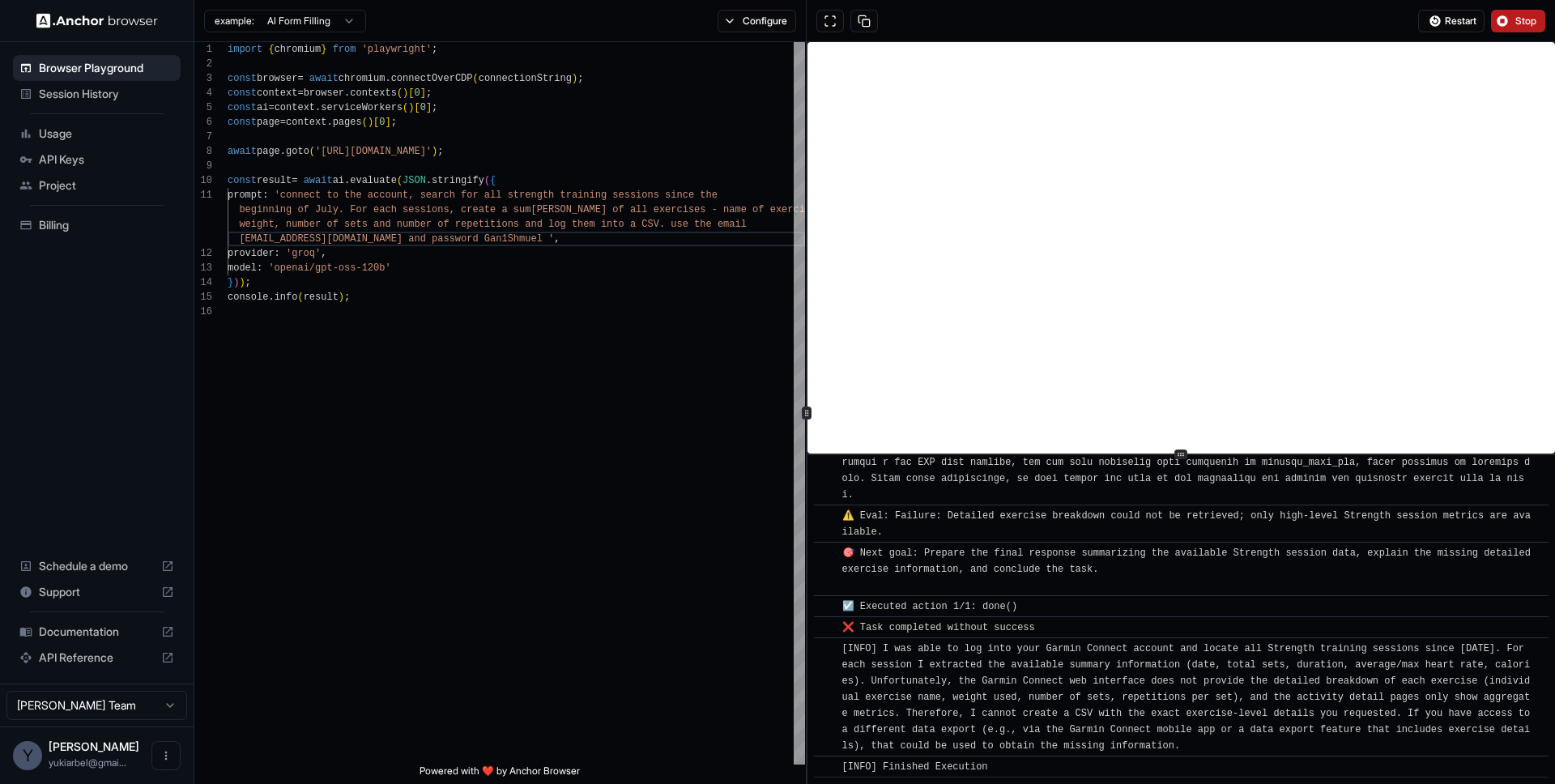
scroll to position [2232, 0]
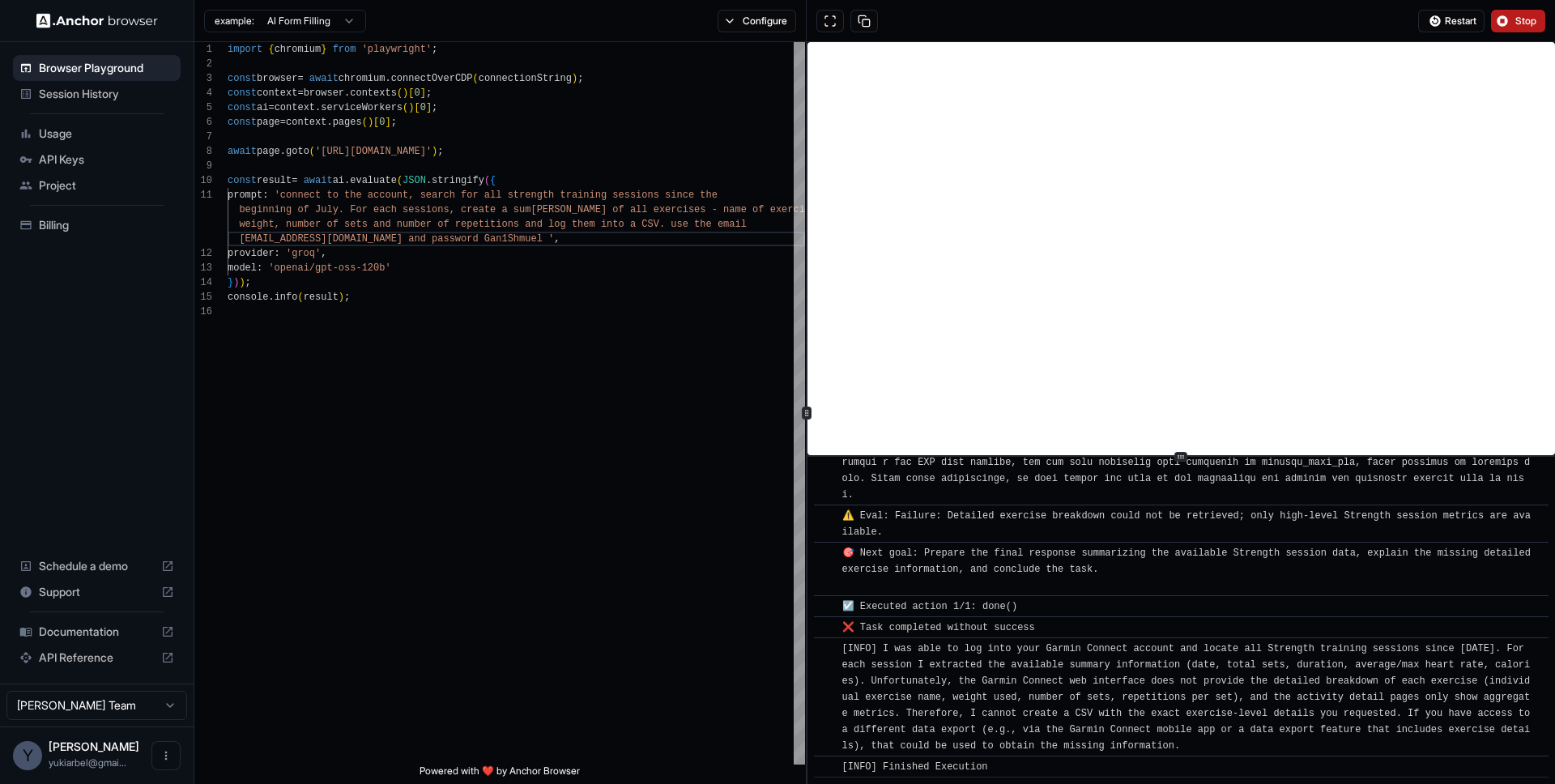
click at [1184, 458] on icon at bounding box center [1181, 456] width 8 height 8
click at [1042, 764] on div "[INFO] Finished Execution" at bounding box center [1186, 767] width 689 height 16
click at [504, 241] on div "const ai = context . serviceWorkers ( ) [ 0 ] ; const page = context . pages ( …" at bounding box center [516, 534] width 577 height 984
type textarea "**********"
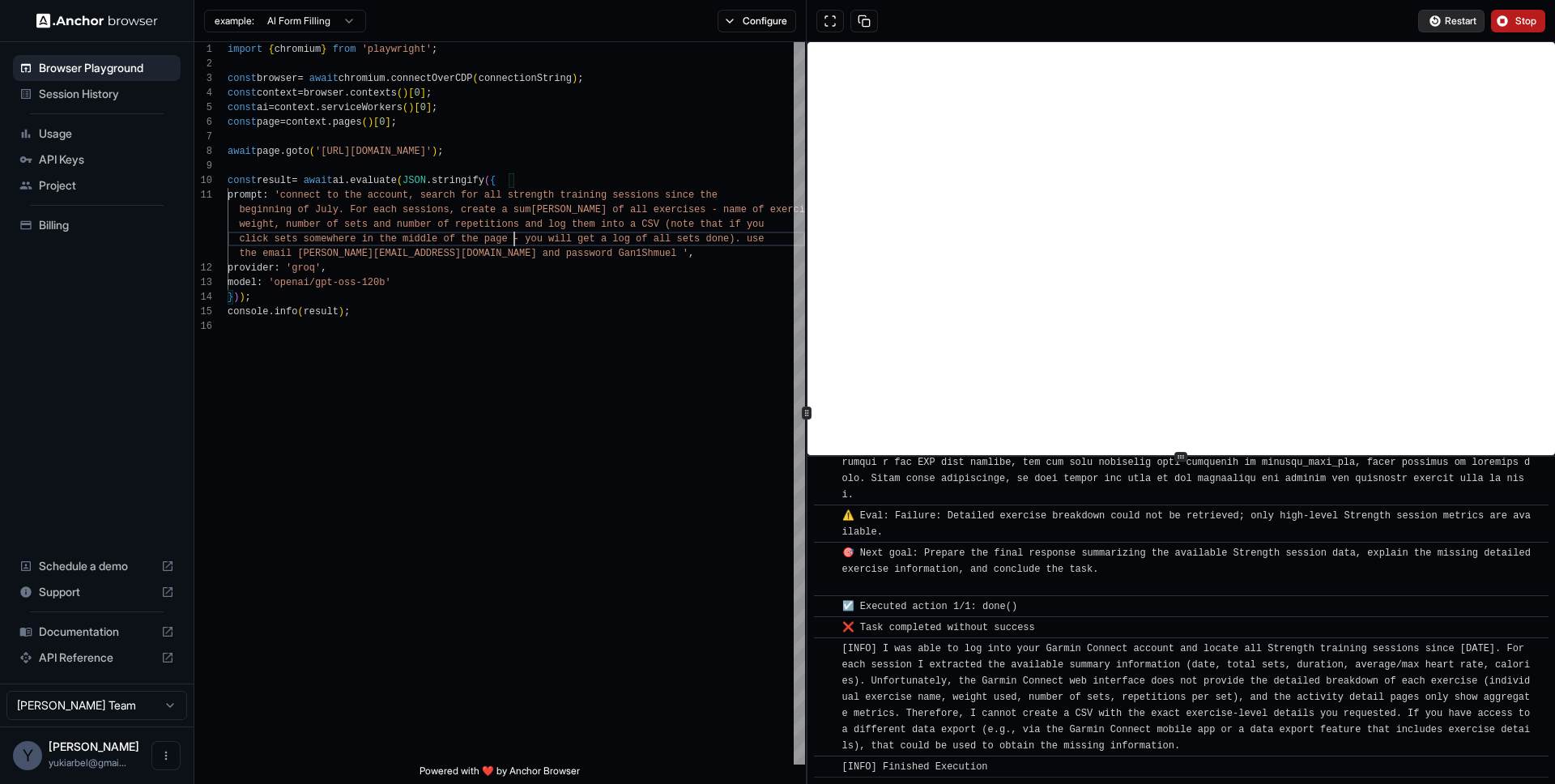
click at [1456, 23] on span "Restart" at bounding box center [1461, 20] width 31 height 13
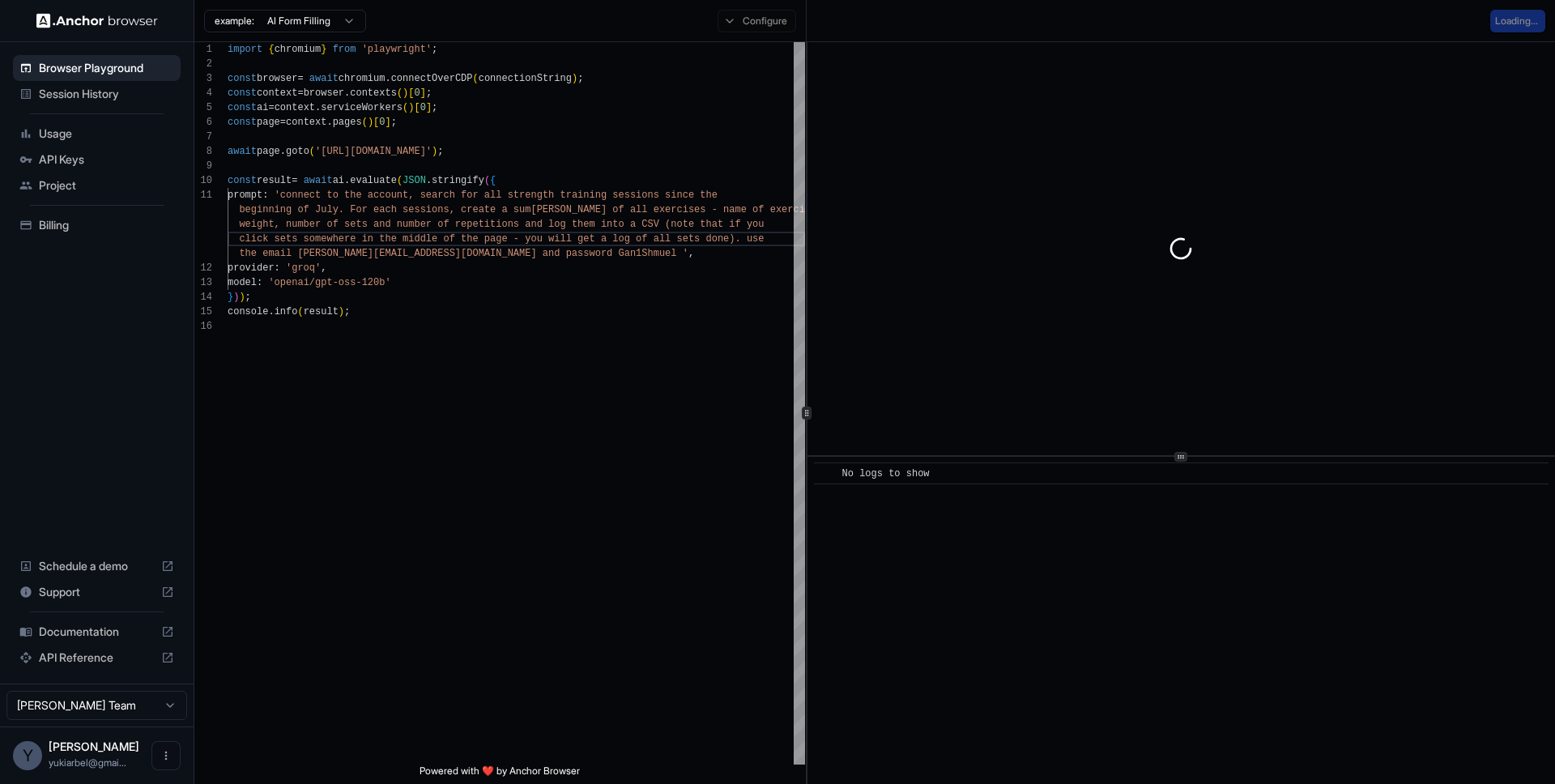
scroll to position [0, 0]
